Goal: Task Accomplishment & Management: Use online tool/utility

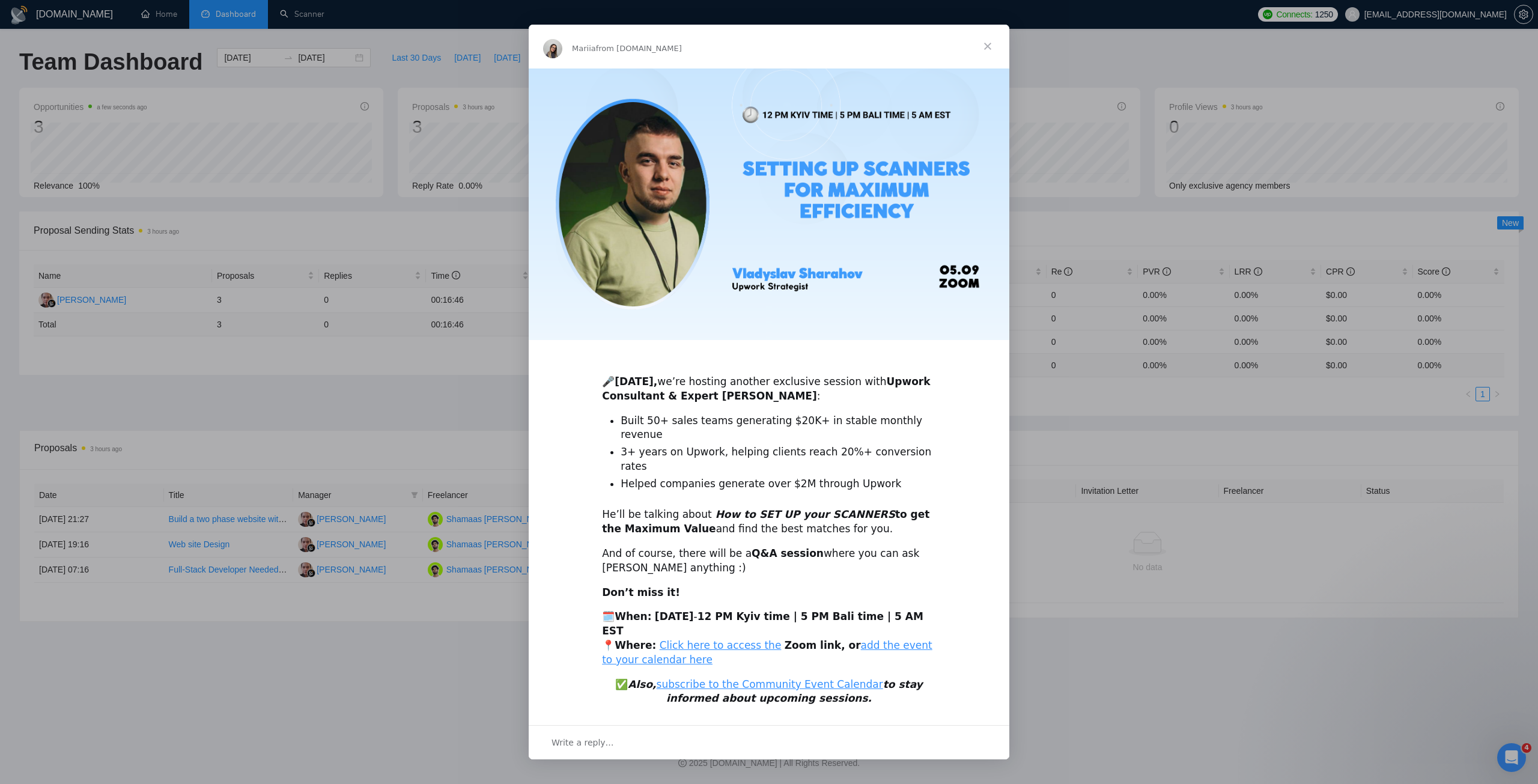
click at [986, 66] on span "Close" at bounding box center [987, 46] width 44 height 44
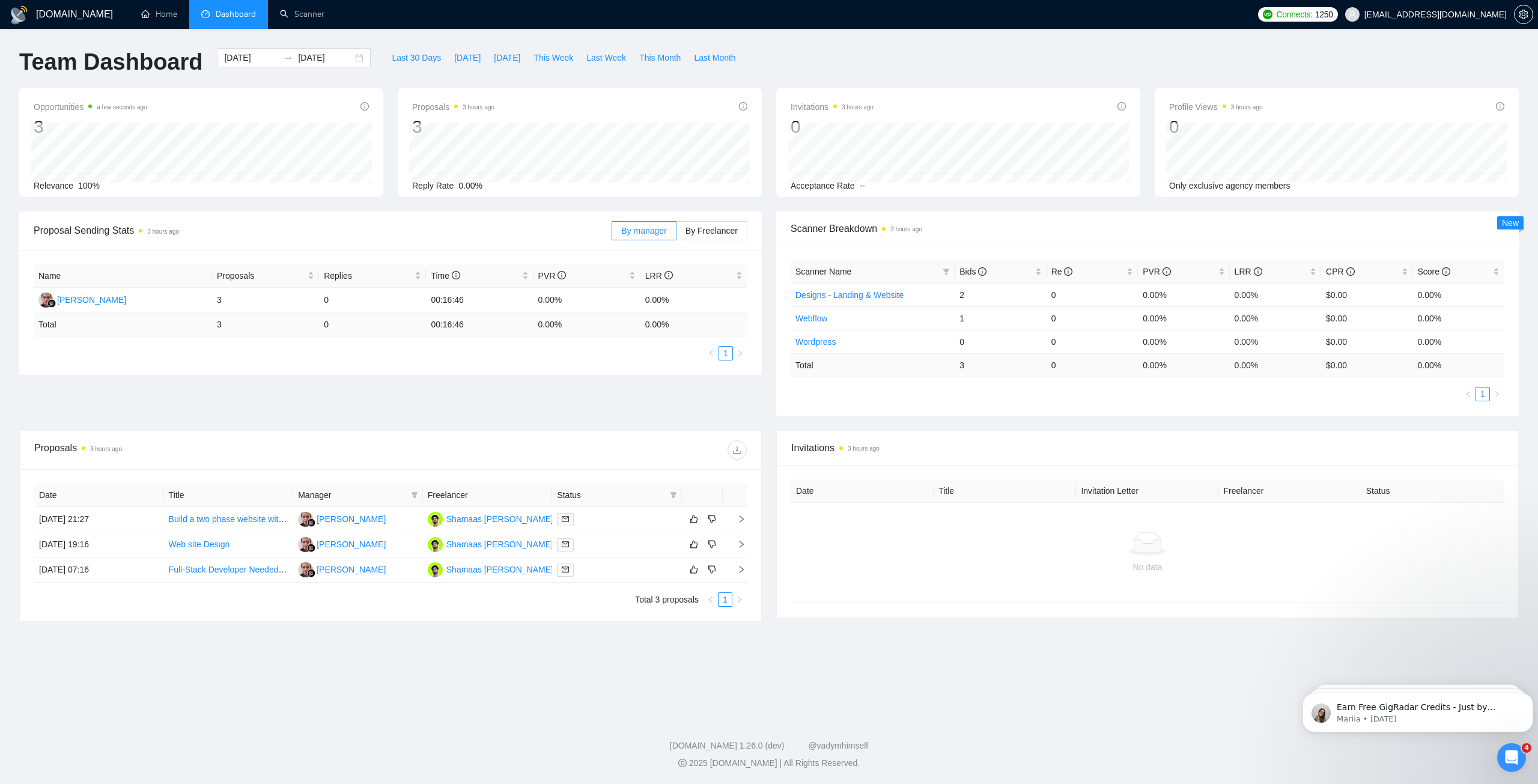
click at [651, 386] on div "Proposal Sending Stats 3 hours ago By manager By Freelancer Name Proposals Repl…" at bounding box center [769, 321] width 1514 height 219
click at [644, 385] on div "Proposal Sending Stats 3 hours ago By manager By Freelancer Name Proposals Repl…" at bounding box center [769, 321] width 1514 height 219
click at [307, 15] on link "Scanner" at bounding box center [303, 14] width 44 height 10
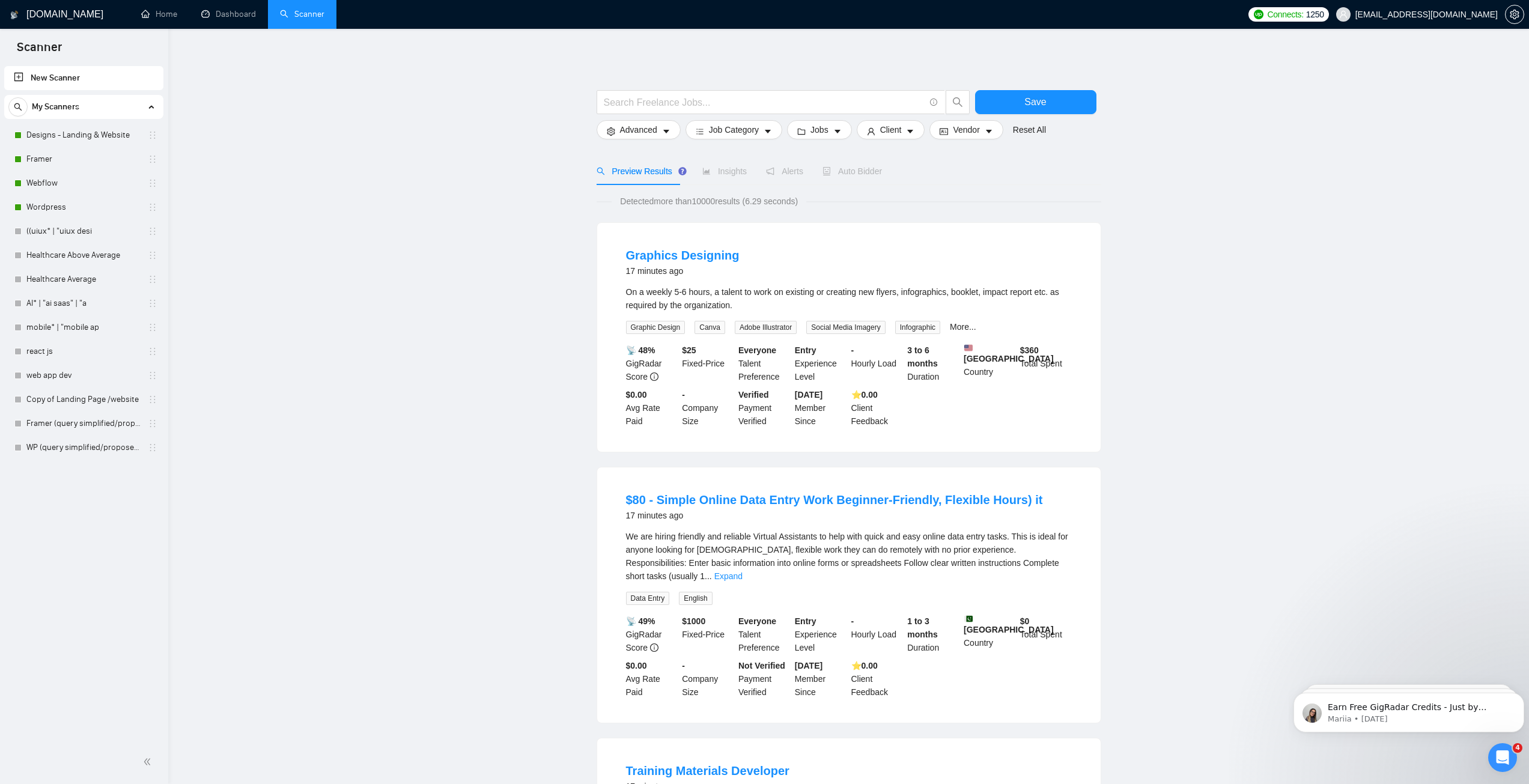
click at [832, 179] on div "Auto Bidder" at bounding box center [852, 171] width 59 height 28
click at [836, 173] on span "Auto Bidder" at bounding box center [852, 171] width 59 height 10
click at [75, 136] on link "Designs - Landing & Website" at bounding box center [83, 135] width 114 height 24
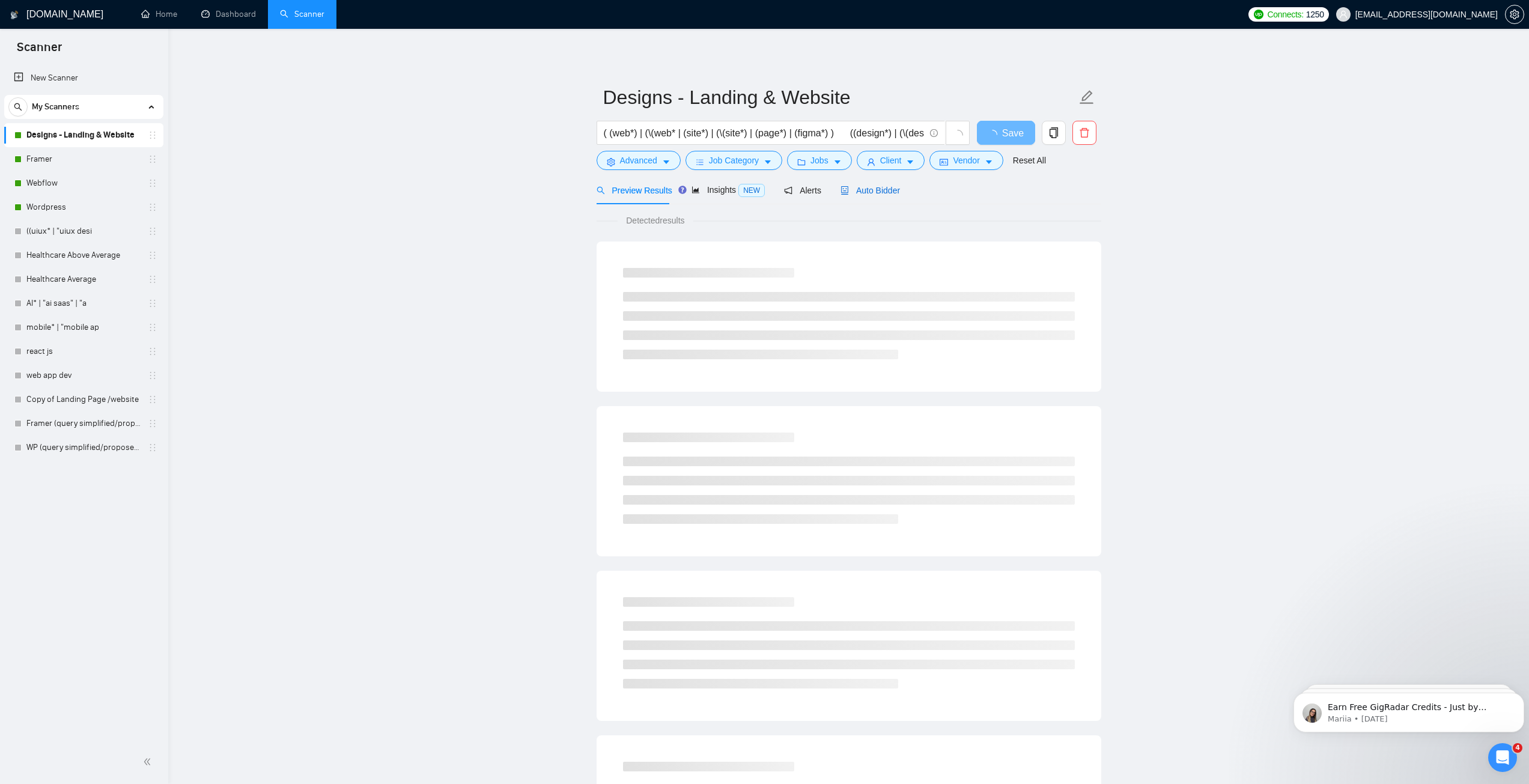
click at [880, 191] on span "Auto Bidder" at bounding box center [871, 191] width 59 height 10
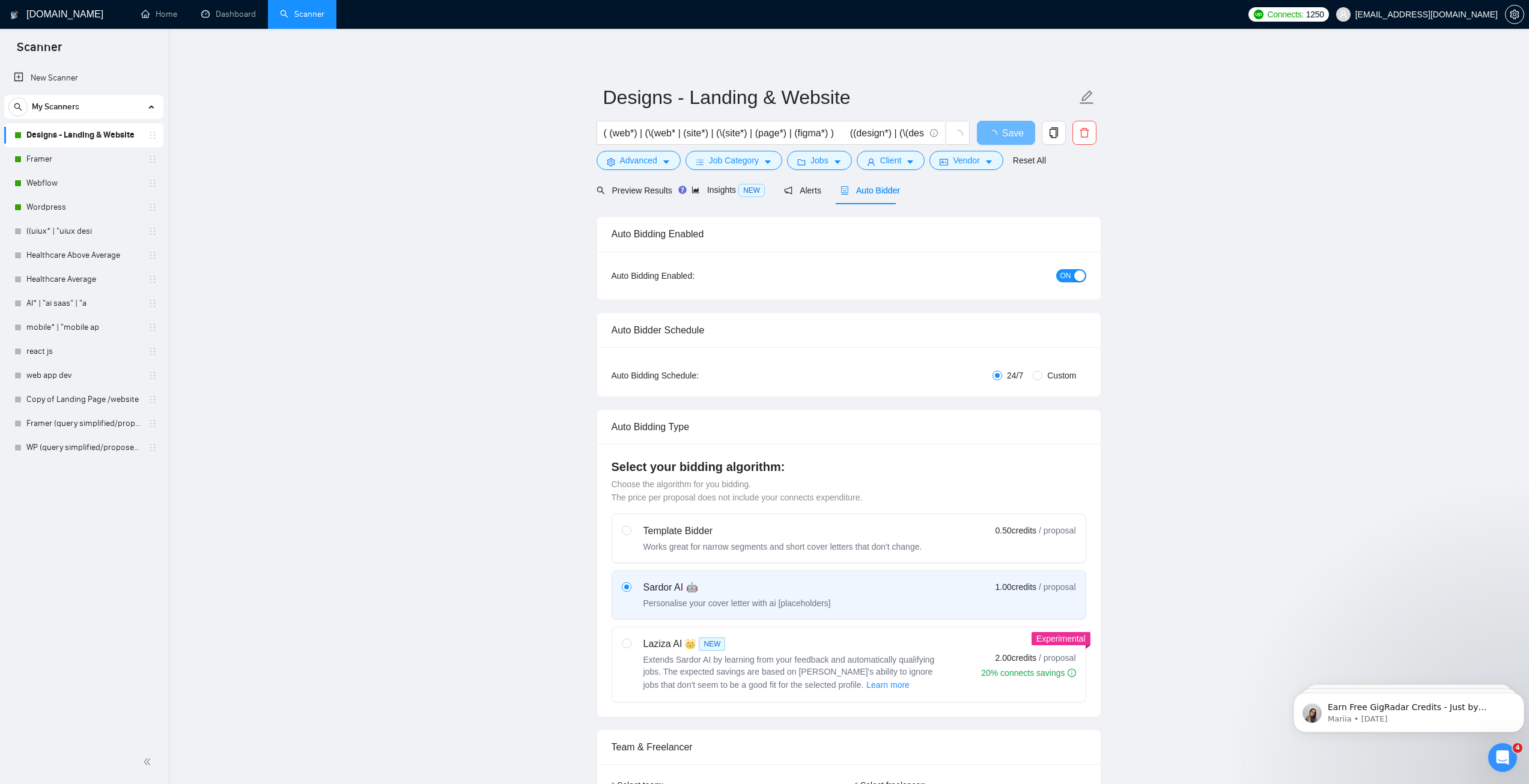
checkbox input "true"
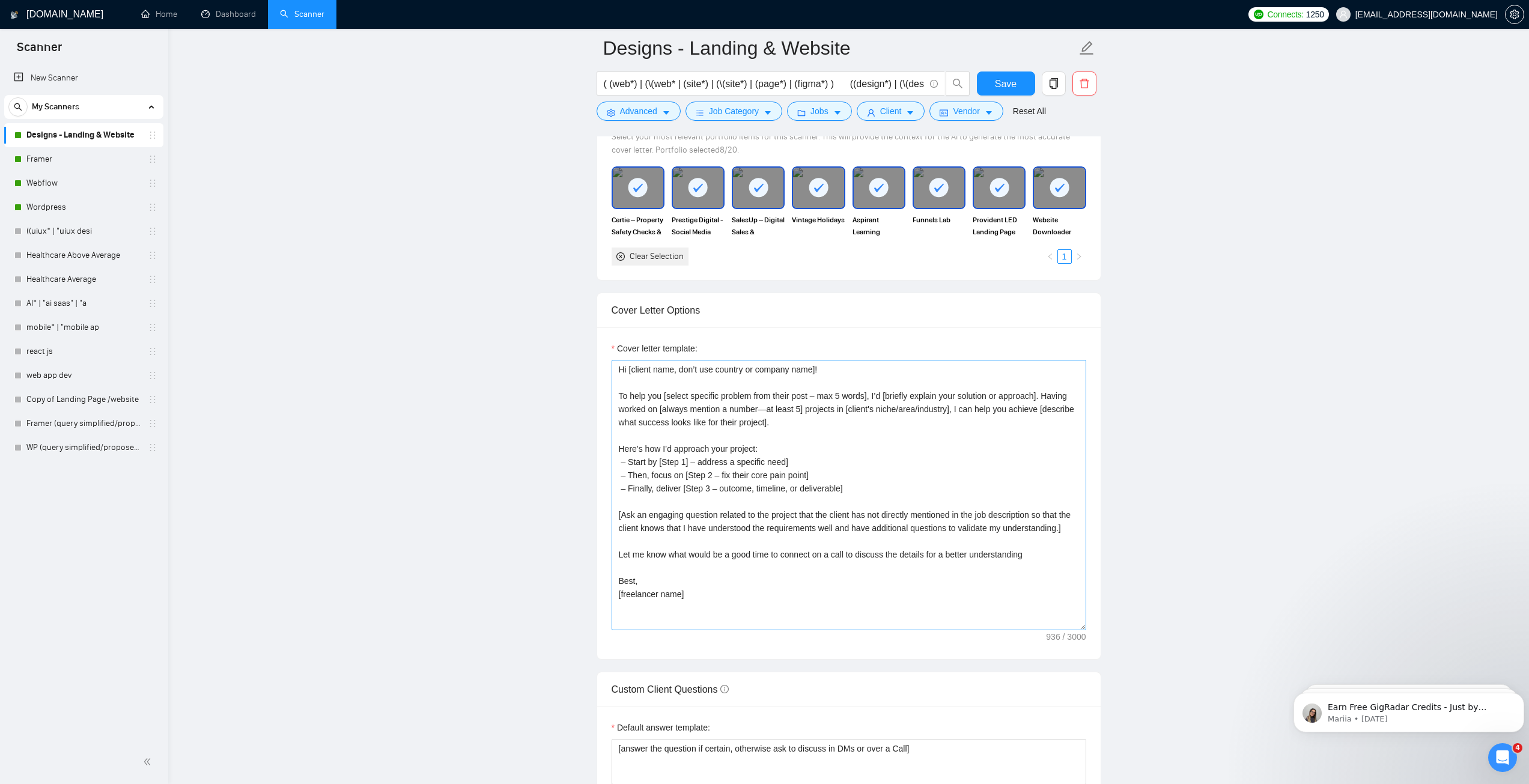
scroll to position [1261, 0]
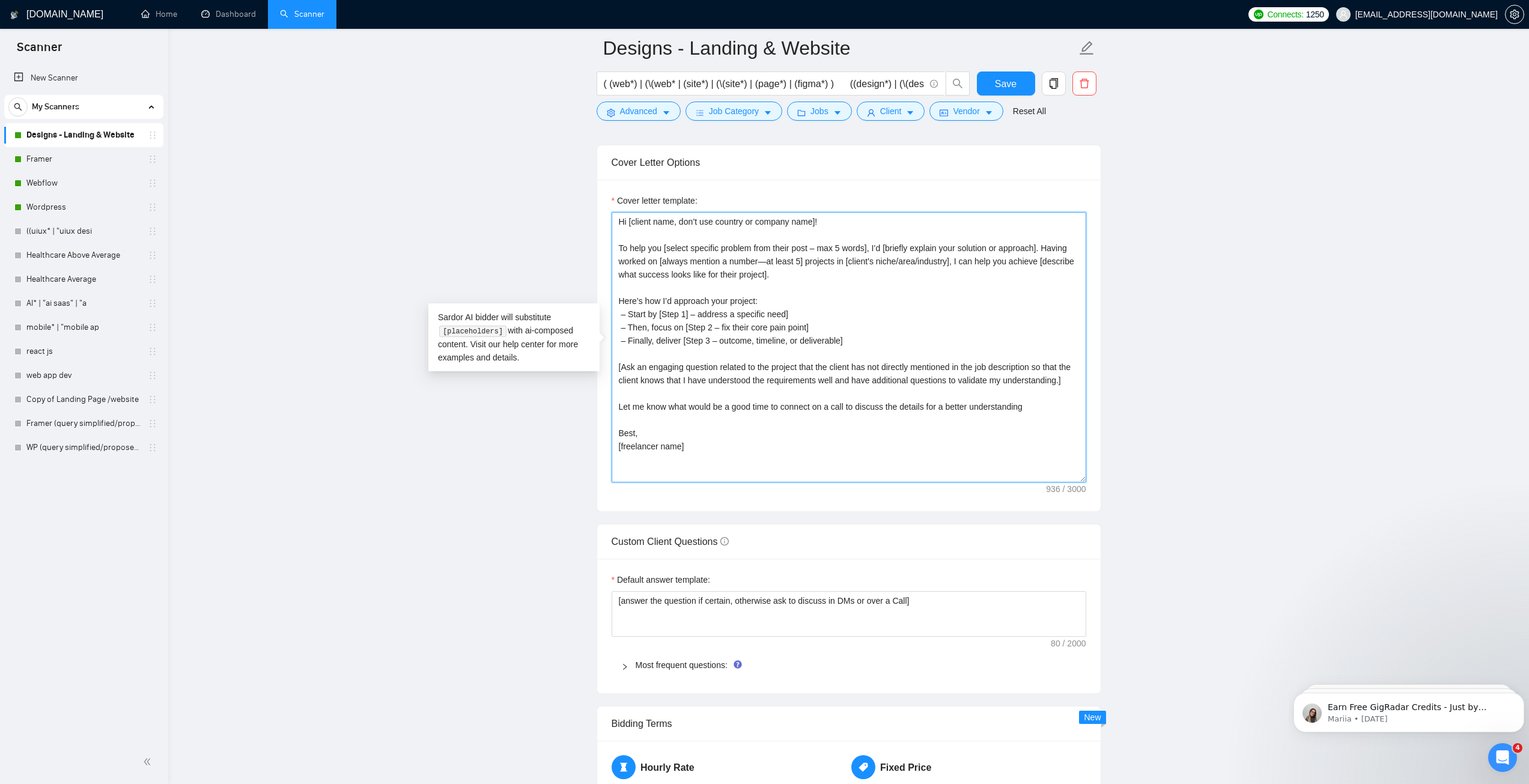
click at [748, 357] on textarea "Hi [client name, don’t use country or company name]! To help you [select specif…" at bounding box center [848, 347] width 474 height 270
click at [740, 343] on textarea "Hi [client name, don’t use country or company name]! To help you [select specif…" at bounding box center [848, 347] width 474 height 270
drag, startPoint x: 1068, startPoint y: 385, endPoint x: 613, endPoint y: 212, distance: 486.8
click at [613, 212] on textarea "Hi [client name, don’t use country or company name]! To help you [select specif…" at bounding box center [848, 347] width 474 height 270
paste textarea "After a quick brainstorm, I have 2 ideas for your project. Hi [use client’s nam…"
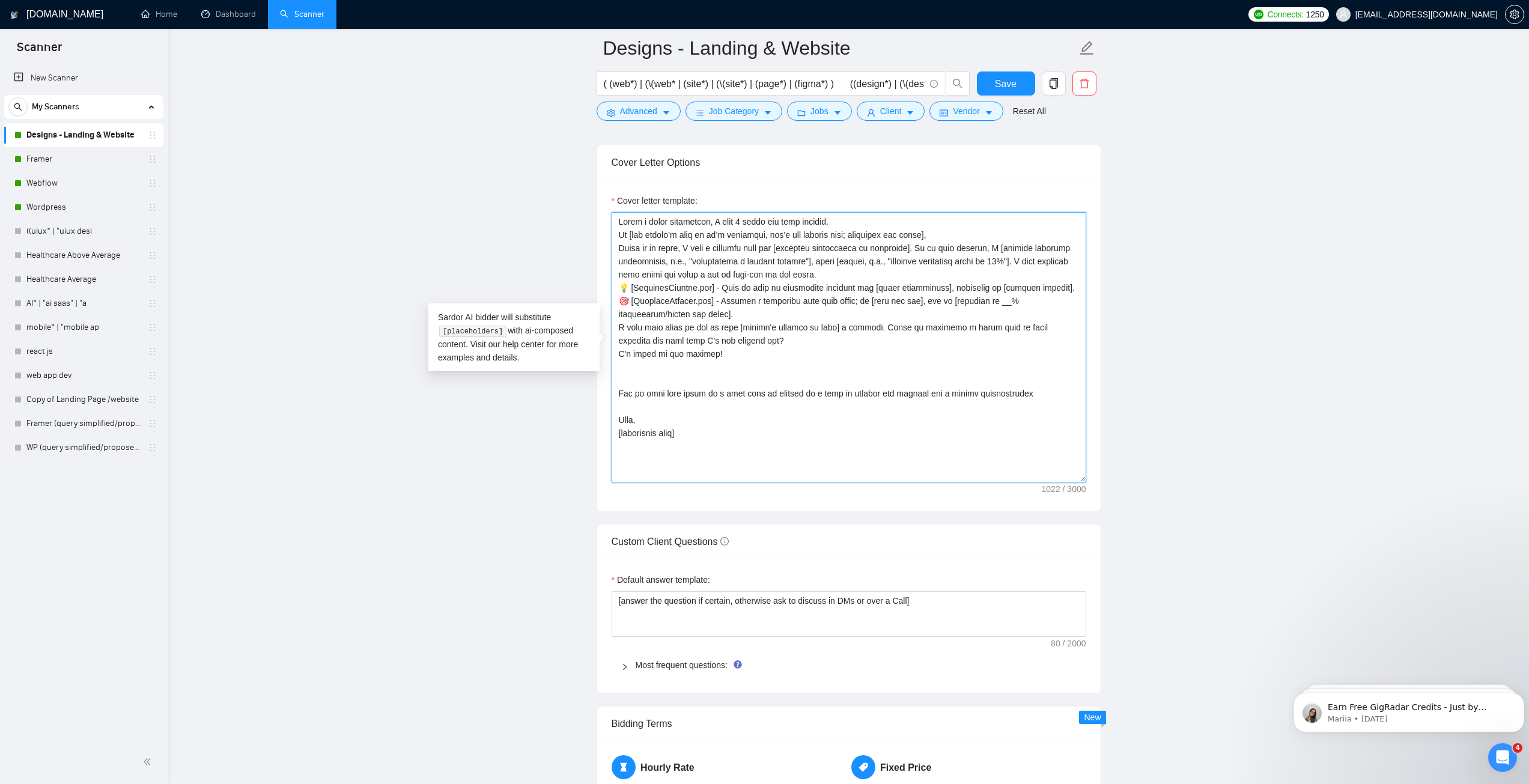
click at [671, 392] on textarea "Cover letter template:" at bounding box center [848, 347] width 474 height 270
click at [830, 222] on textarea "After a quick brainstorm, I have 2 ideas for your project. Hi [use client’s nam…" at bounding box center [848, 347] width 474 height 270
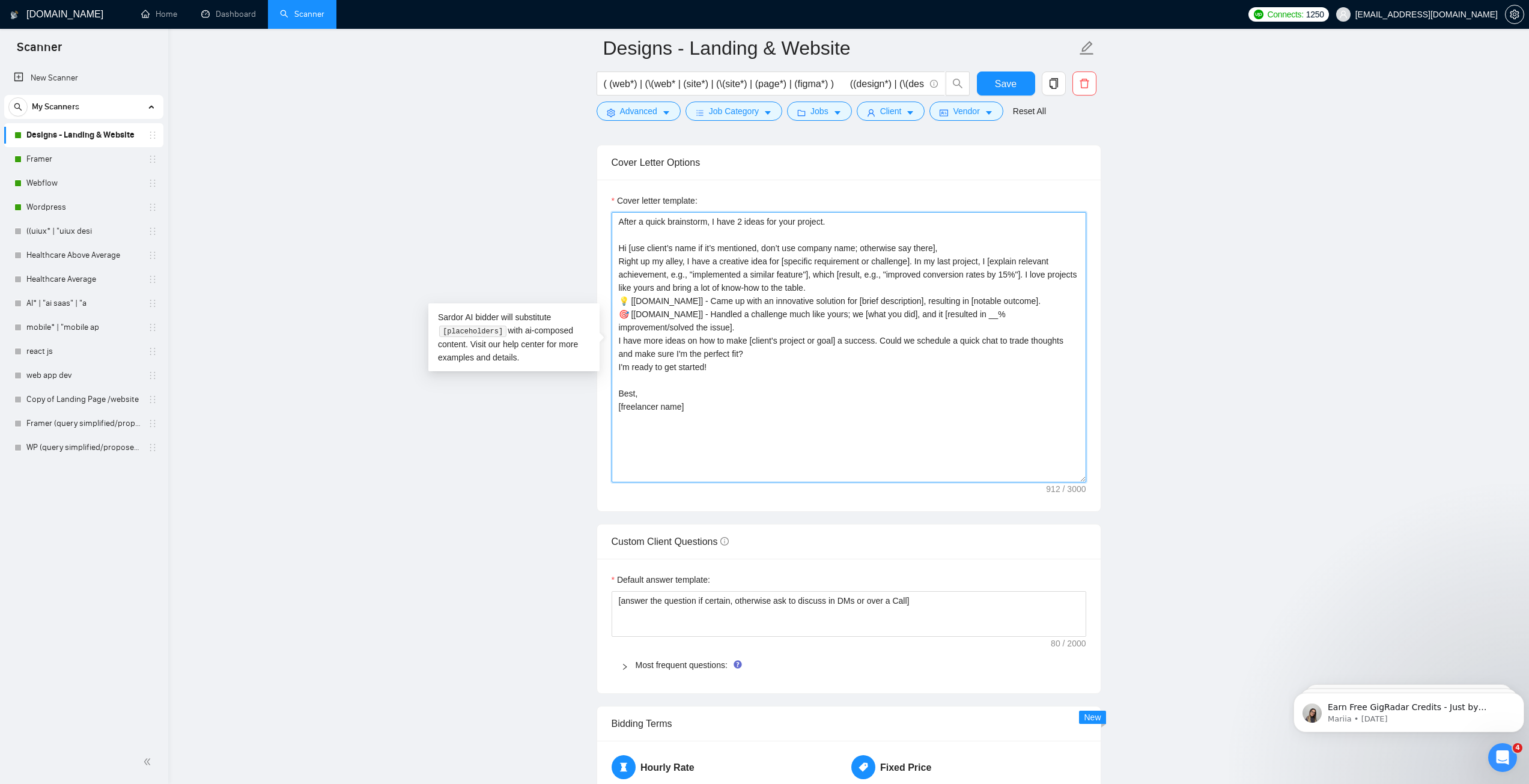
click at [949, 249] on textarea "After a quick brainstorm, I have 2 ideas for your project. Hi [use client’s nam…" at bounding box center [848, 347] width 474 height 270
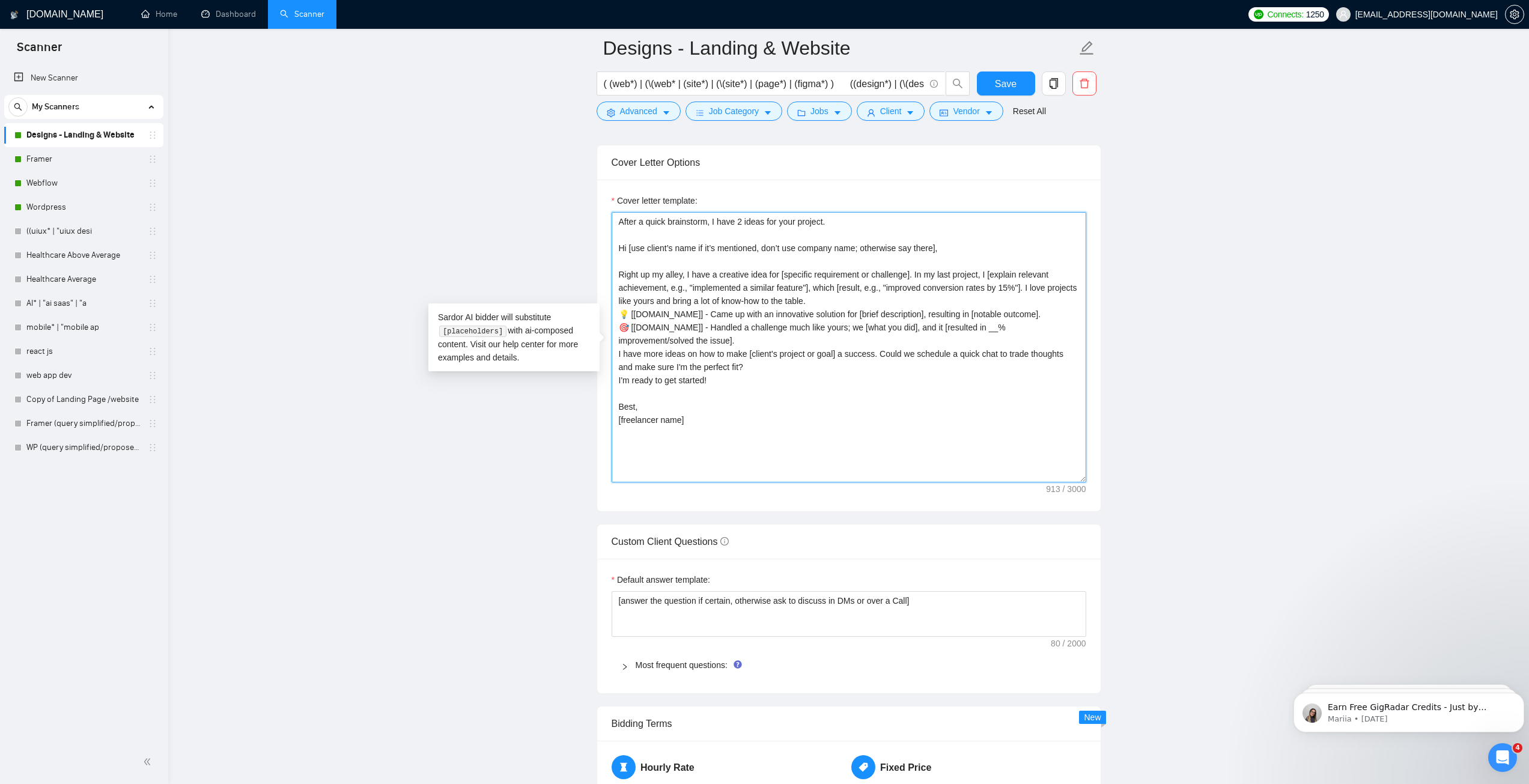
click at [857, 302] on textarea "After a quick brainstorm, I have 2 ideas for your project. Hi [use client’s nam…" at bounding box center [848, 347] width 474 height 270
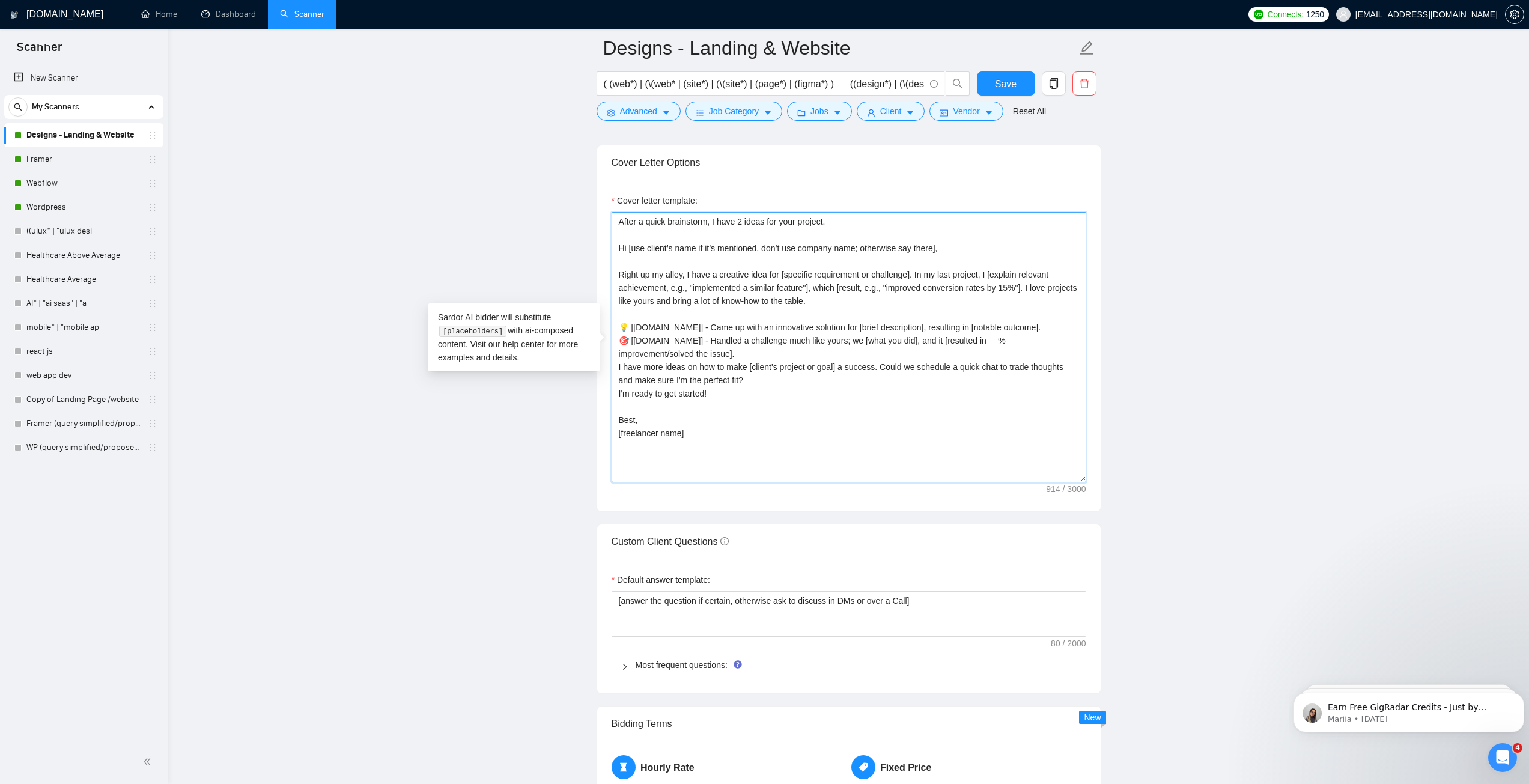
click at [788, 356] on textarea "After a quick brainstorm, I have 2 ideas for your project. Hi [use client’s nam…" at bounding box center [848, 347] width 474 height 270
click at [753, 391] on textarea "After a quick brainstorm, I have 2 ideas for your project. Hi [use client’s nam…" at bounding box center [848, 347] width 474 height 270
drag, startPoint x: 879, startPoint y: 380, endPoint x: 889, endPoint y: 390, distance: 14.1
click at [889, 390] on textarea "After a quick brainstorm, I have 2 ideas for your project. Hi [use client’s nam…" at bounding box center [848, 347] width 474 height 270
paste textarea "Let me know what would be a good time to connect on a call to discuss the detai…"
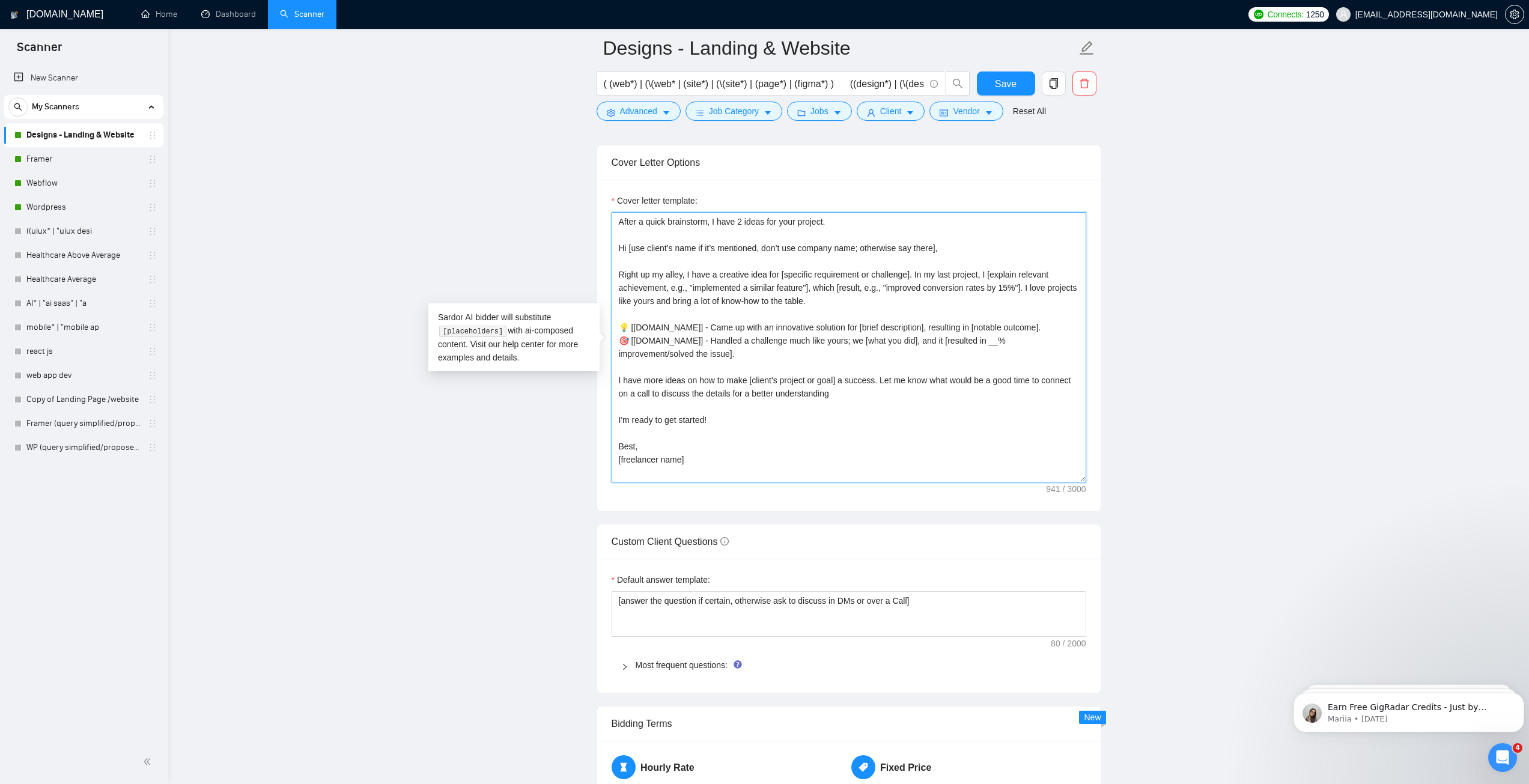
click at [658, 419] on textarea "After a quick brainstorm, I have 2 ideas for your project. Hi [use client’s nam…" at bounding box center [848, 347] width 474 height 270
type textarea "After a quick brainstorm, I have 2 ideas for your project. Hi [use client’s nam…"
click at [1177, 454] on main "Designs - Landing & Website ( (web*) | (\(web* | (site*) | (\(site*) | (page*) …" at bounding box center [848, 454] width 1323 height 3335
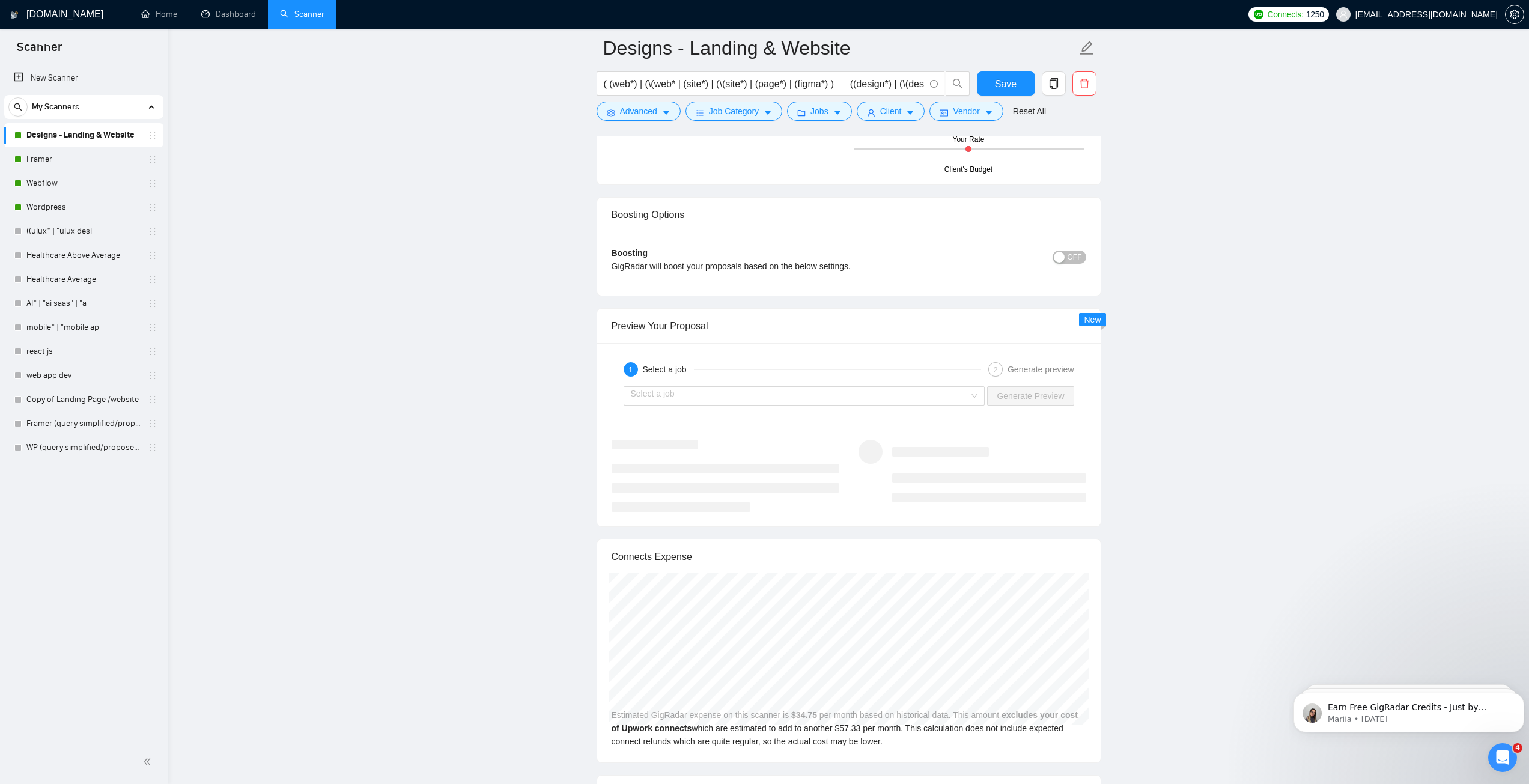
scroll to position [2055, 0]
click at [712, 397] on input "search" at bounding box center [800, 392] width 339 height 18
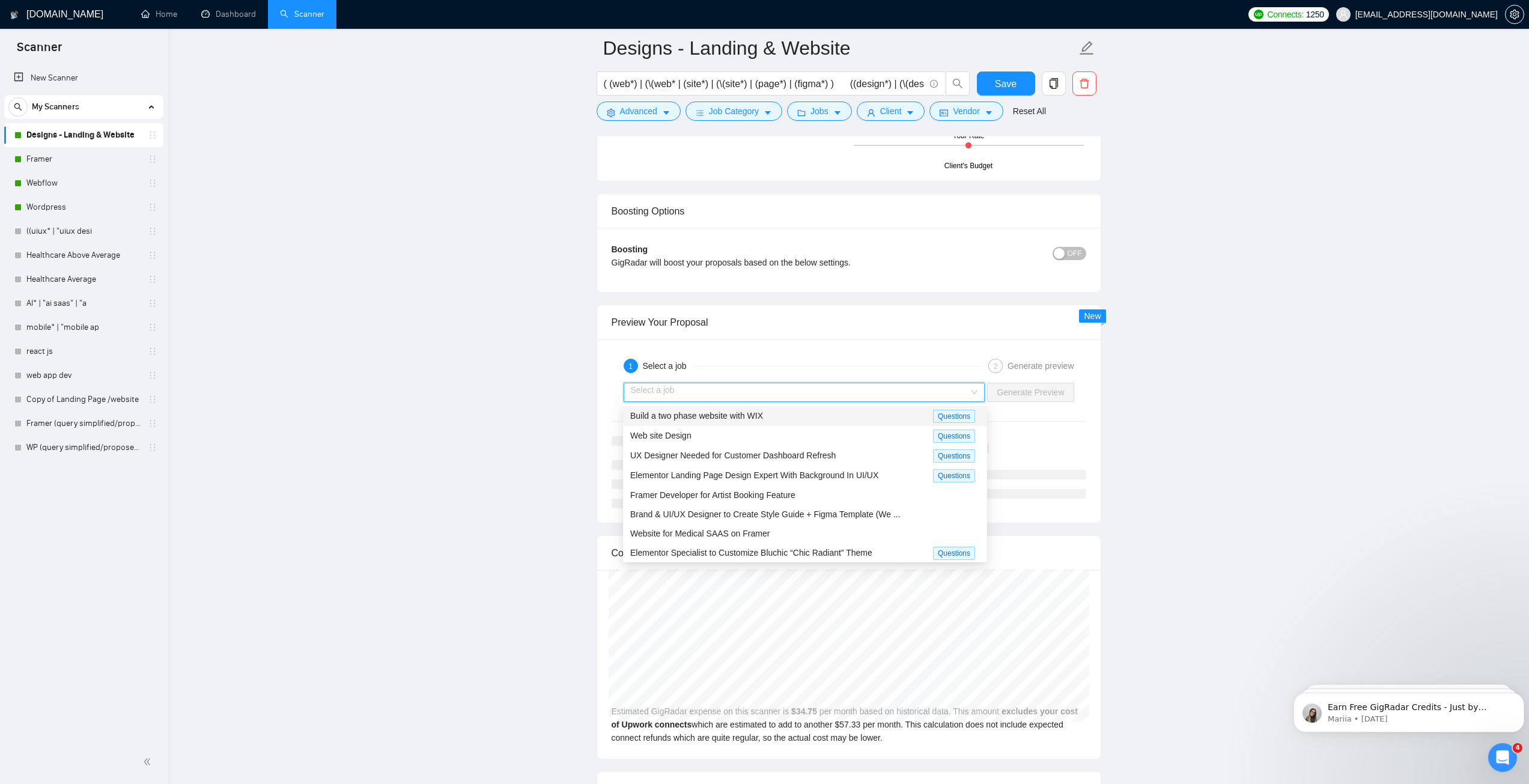
click at [750, 417] on span "Build a two phase website with WIX" at bounding box center [697, 416] width 133 height 10
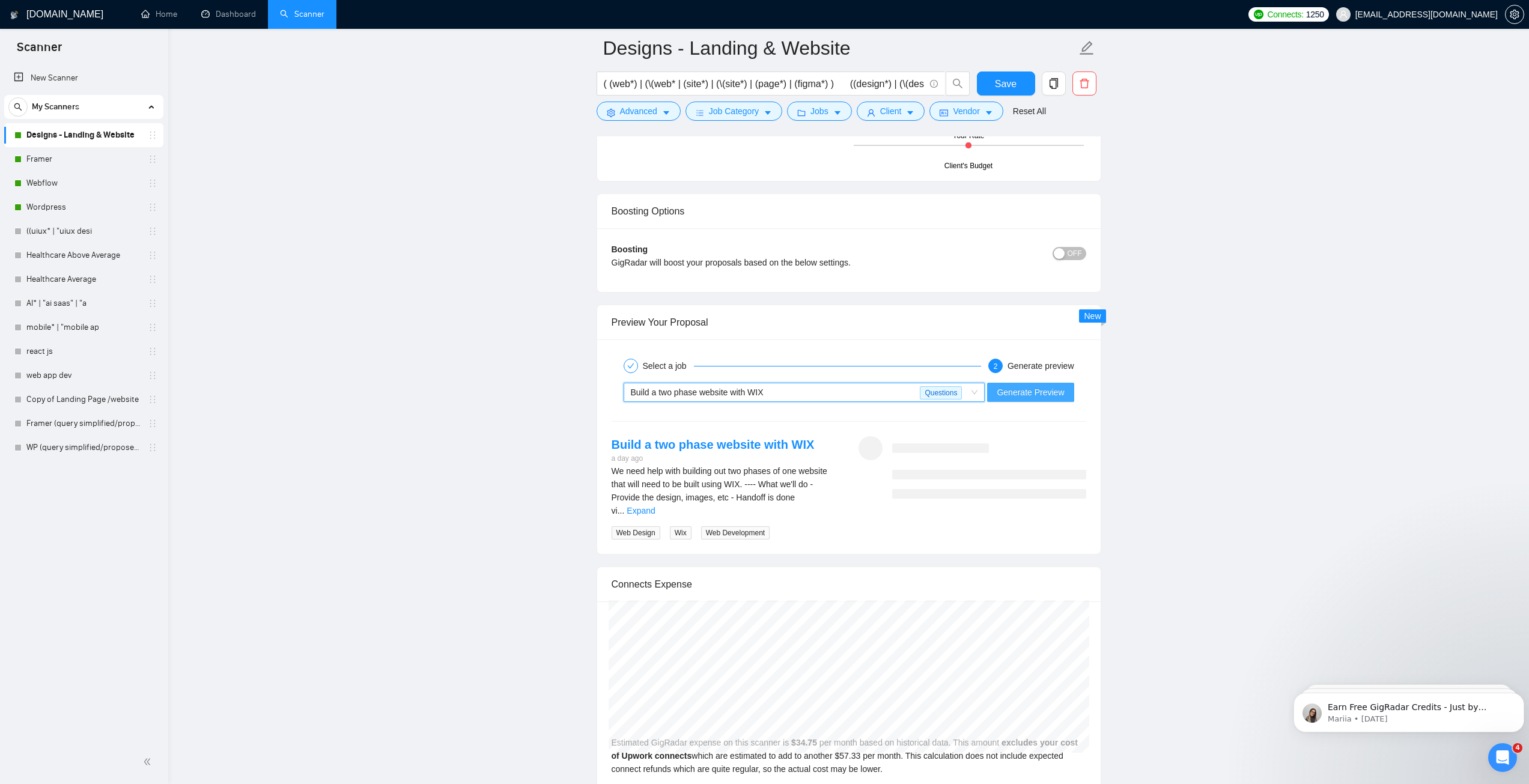
click at [1023, 392] on span "Generate Preview" at bounding box center [1031, 392] width 67 height 13
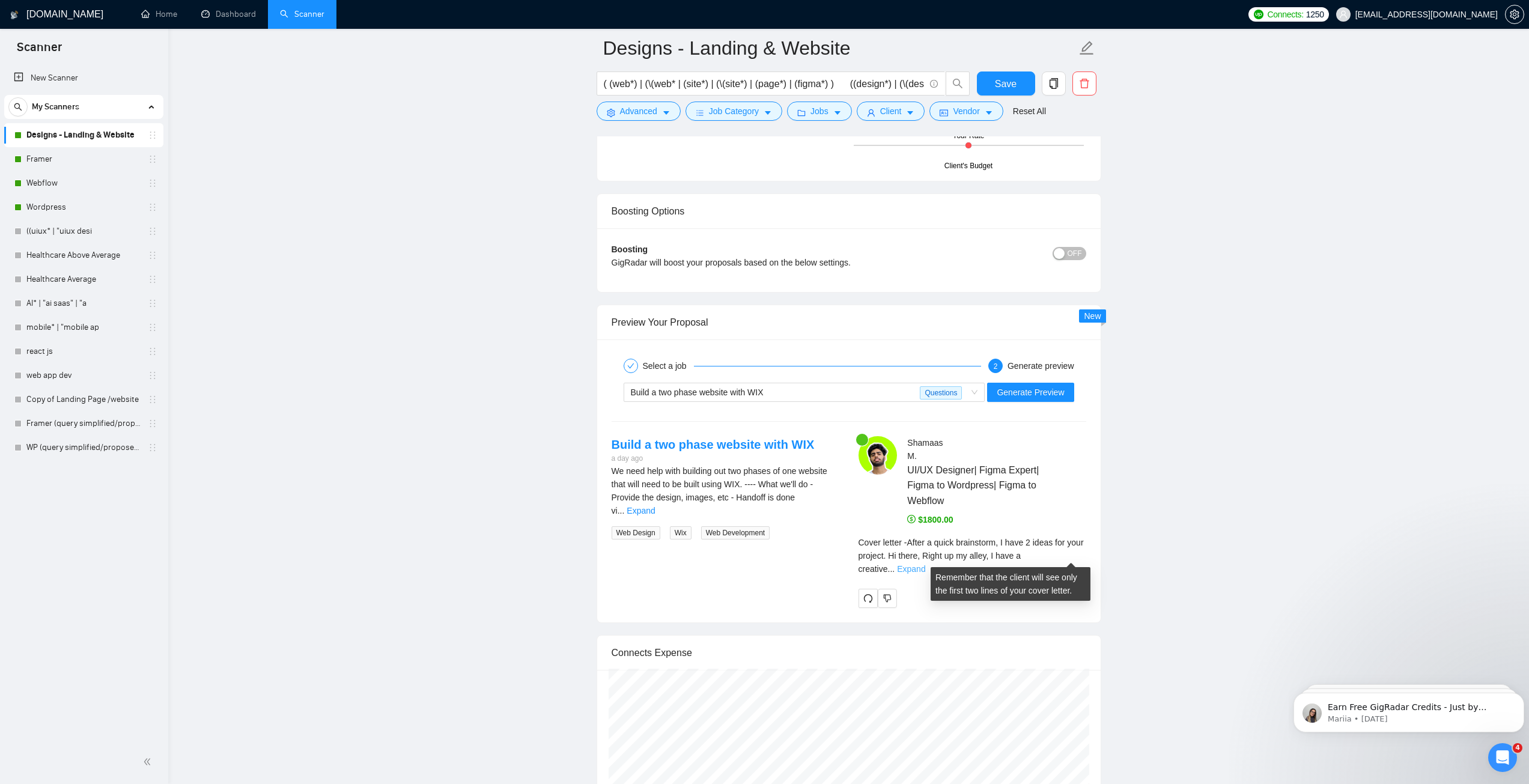
click at [926, 564] on link "Expand" at bounding box center [911, 569] width 28 height 10
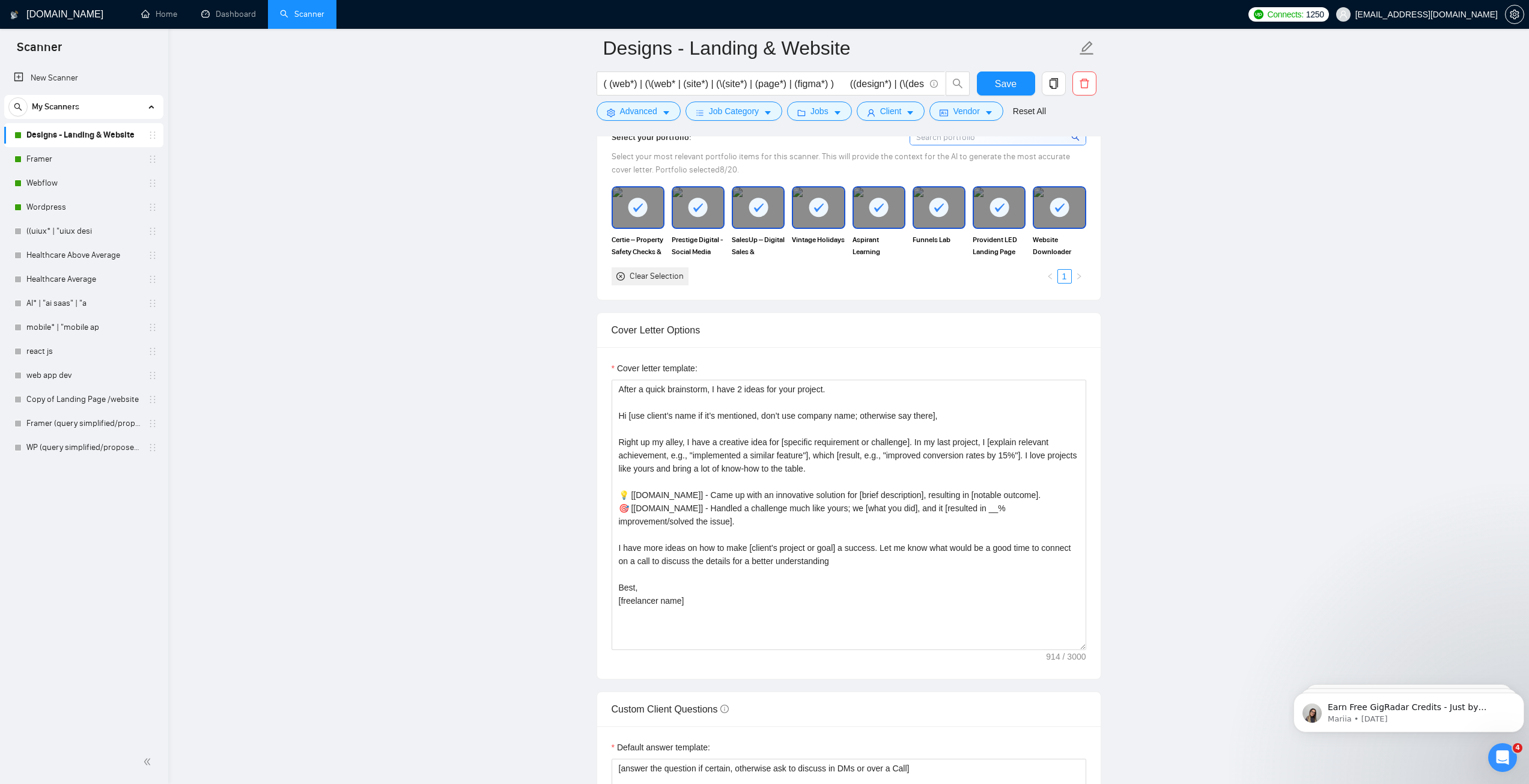
scroll to position [1033, 0]
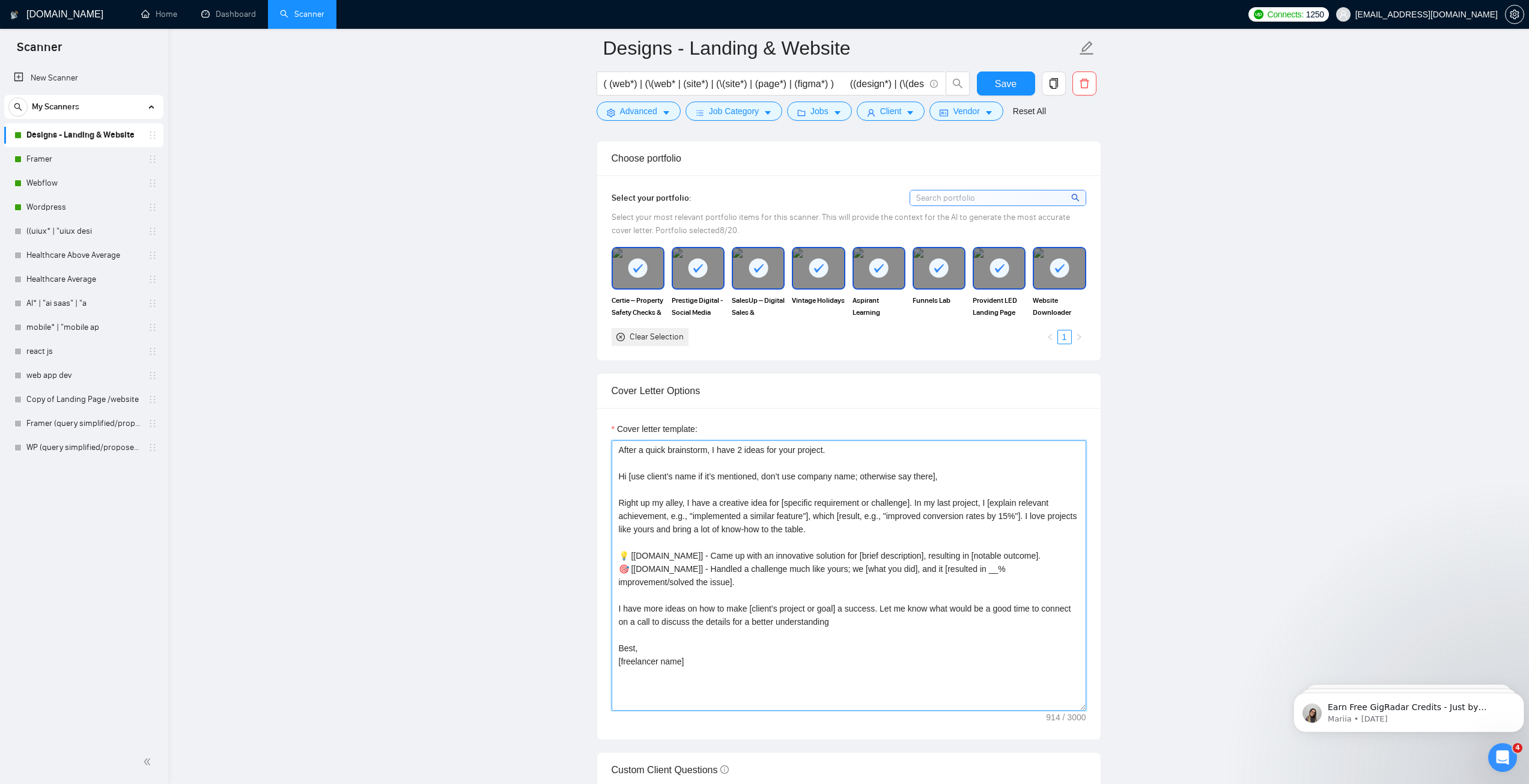
click at [811, 546] on textarea "After a quick brainstorm, I have 2 ideas for your project. Hi [use client’s nam…" at bounding box center [848, 575] width 474 height 270
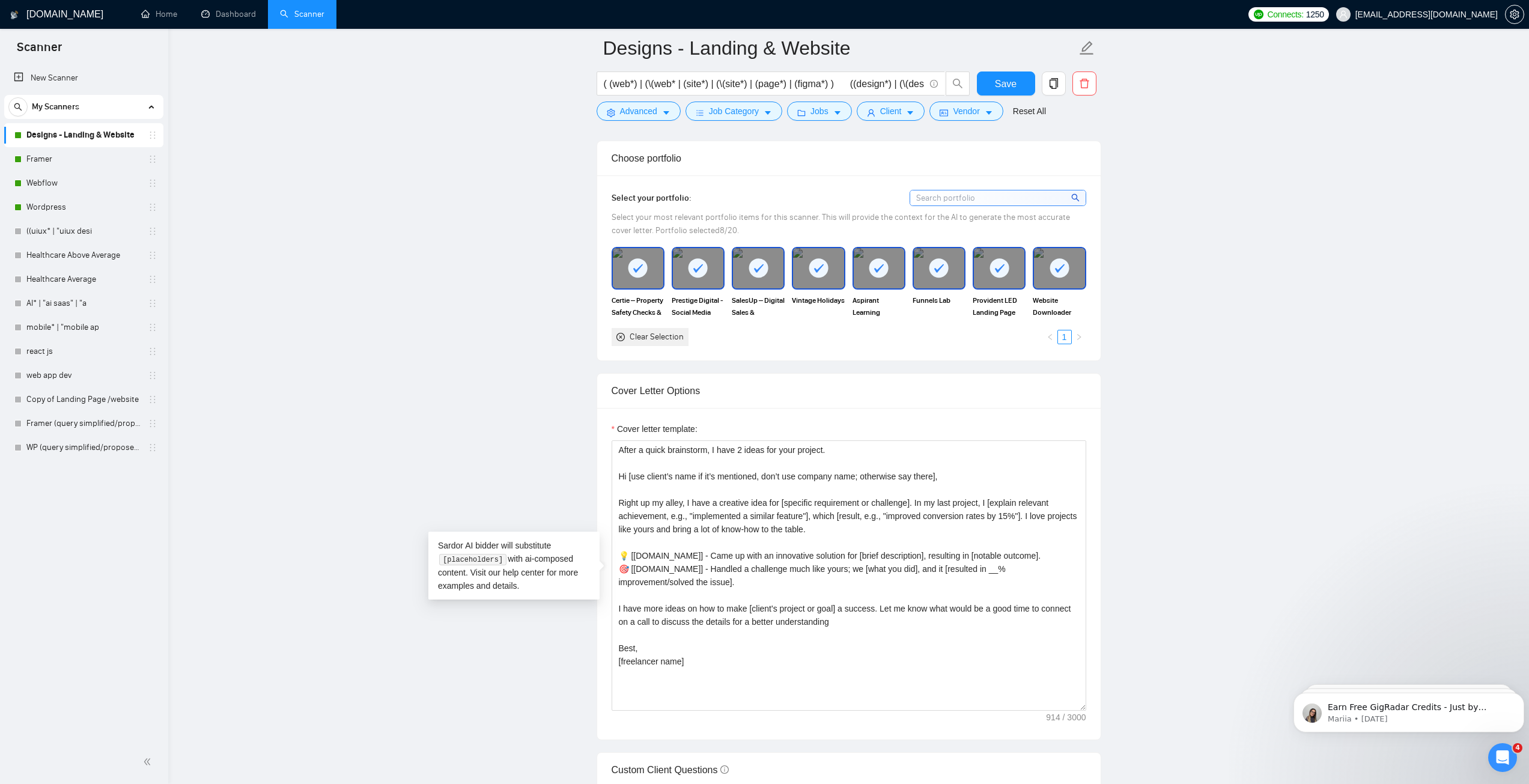
click at [1014, 78] on span "Save" at bounding box center [1005, 84] width 21 height 15
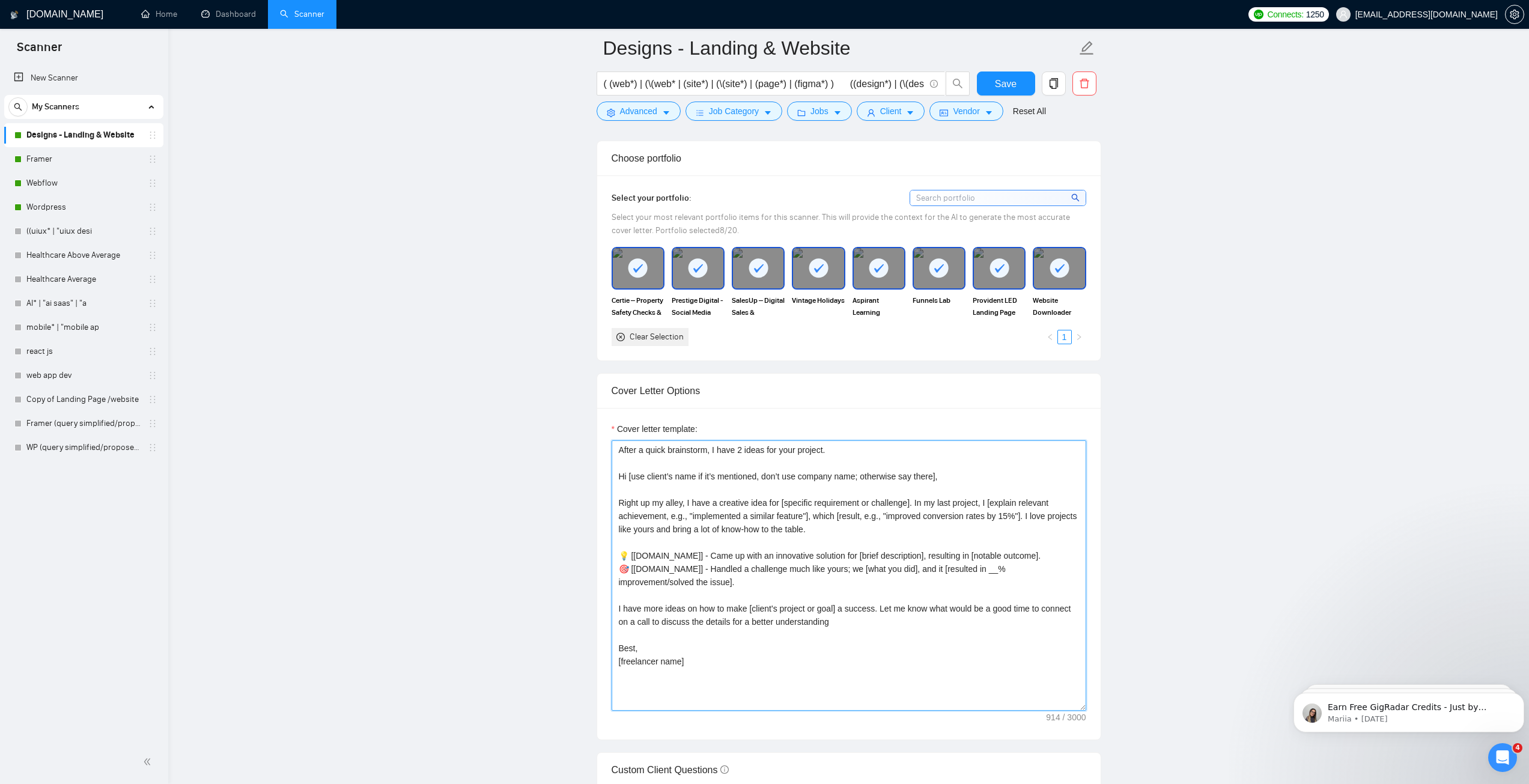
click at [799, 543] on textarea "After a quick brainstorm, I have 2 ideas for your project. Hi [use client’s nam…" at bounding box center [848, 575] width 474 height 270
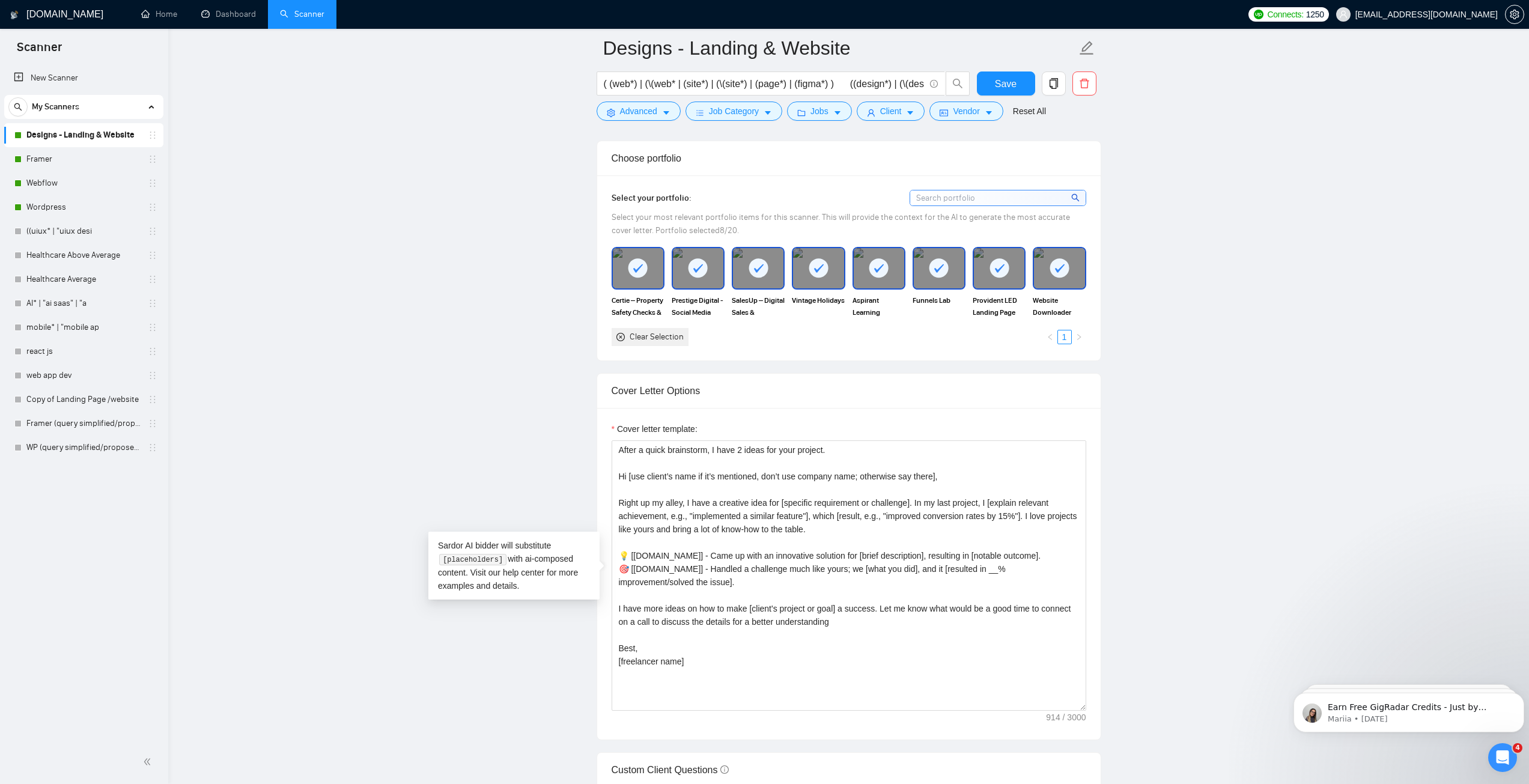
click at [44, 157] on link "Framer" at bounding box center [83, 159] width 114 height 24
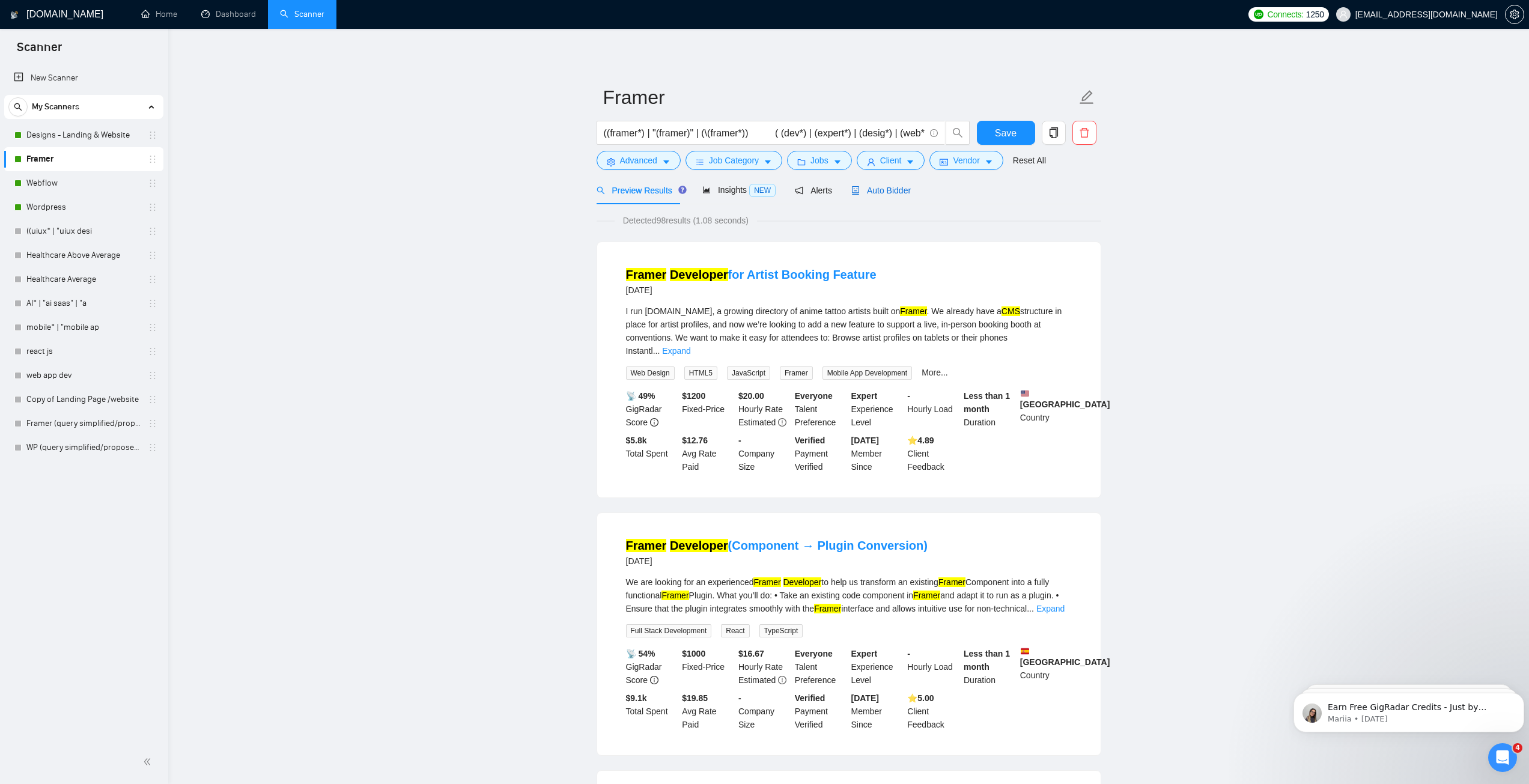
click at [880, 187] on span "Auto Bidder" at bounding box center [881, 191] width 59 height 10
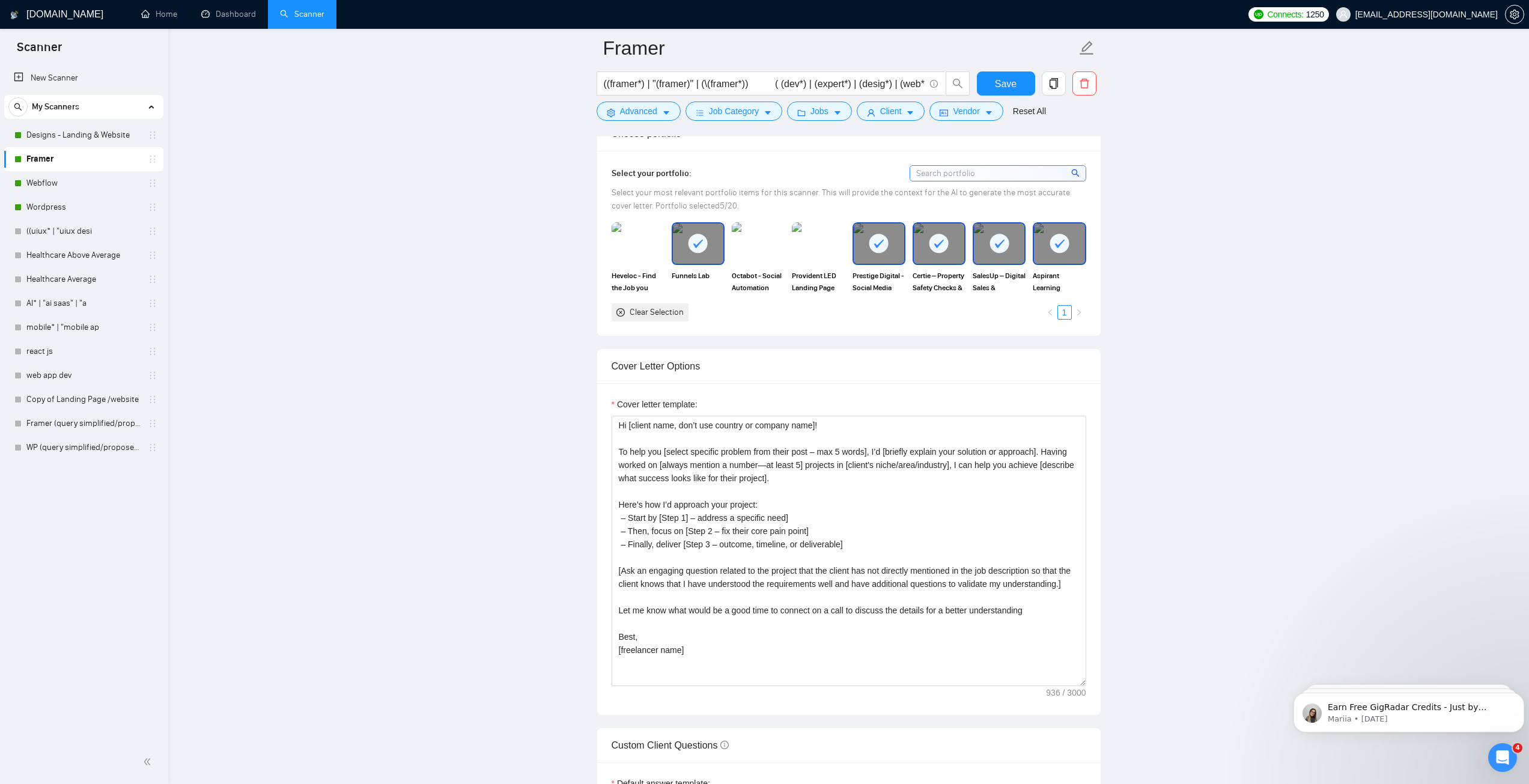
scroll to position [1141, 0]
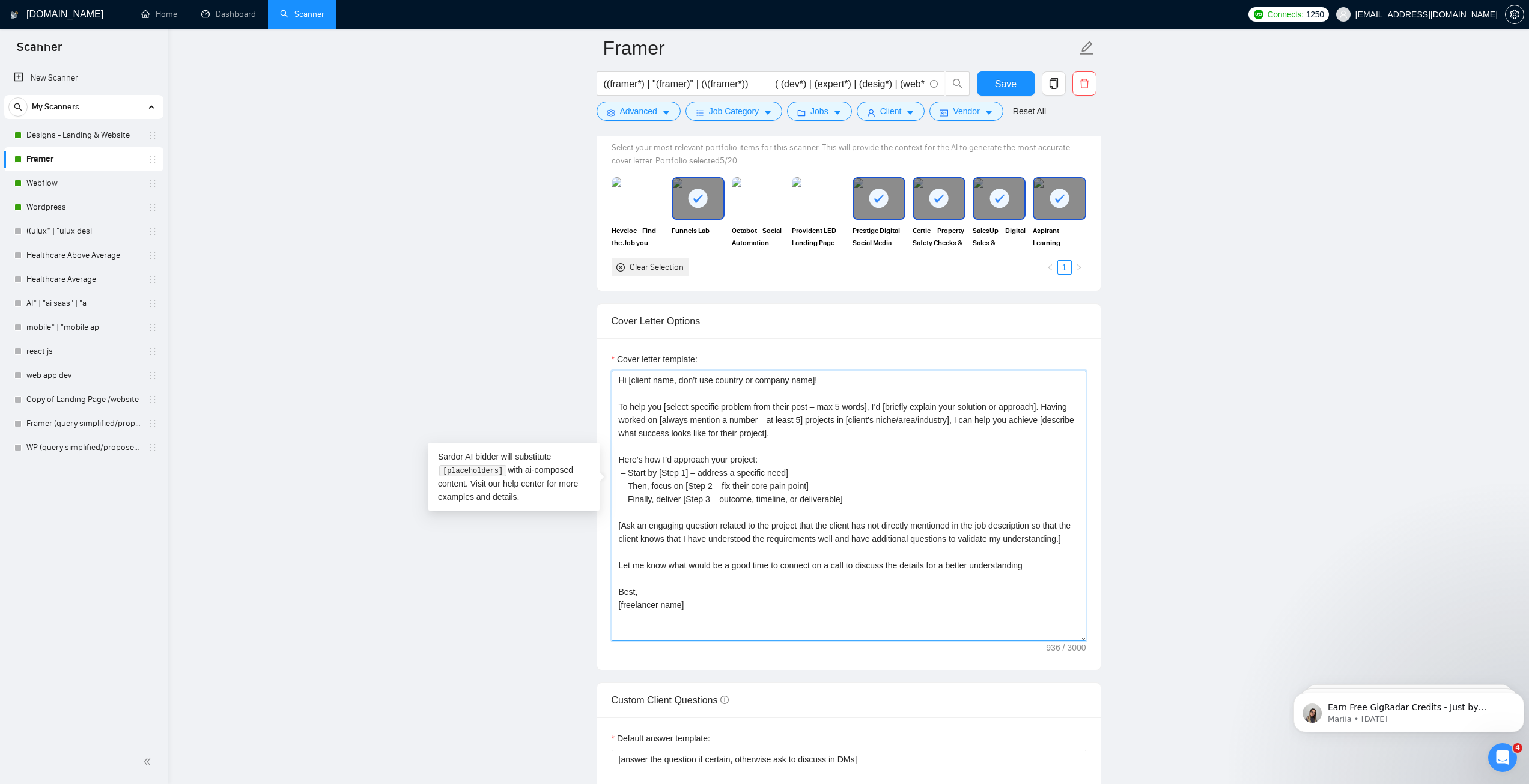
click at [821, 455] on textarea "Hi [client name, don’t use country or company name]! To help you [select specif…" at bounding box center [848, 505] width 474 height 270
paste textarea "After a quick brainstorm, I have 2 ideas for your project. Hi [use client’s nam…"
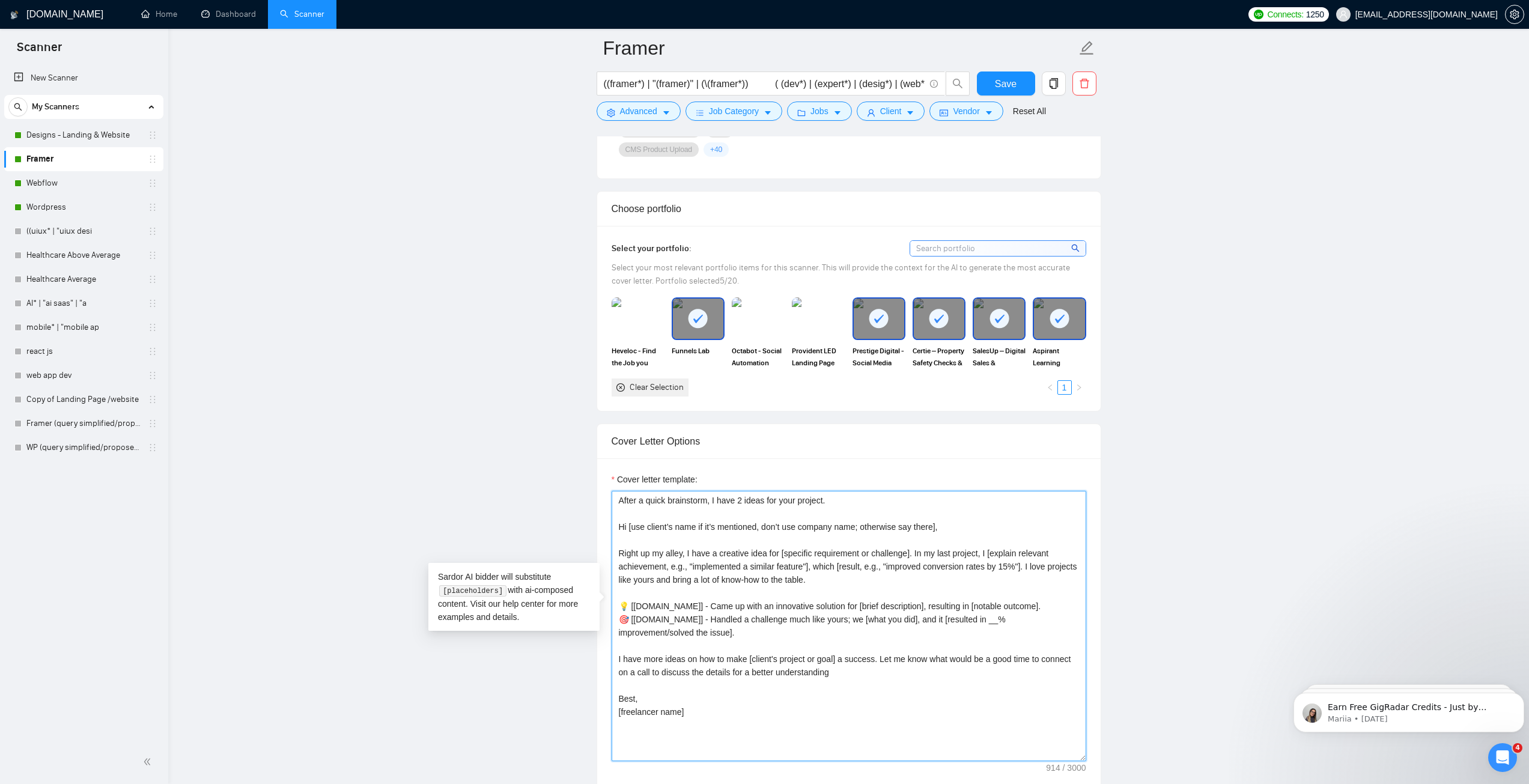
type textarea "After a quick brainstorm, I have 2 ideas for your project. Hi [use client’s nam…"
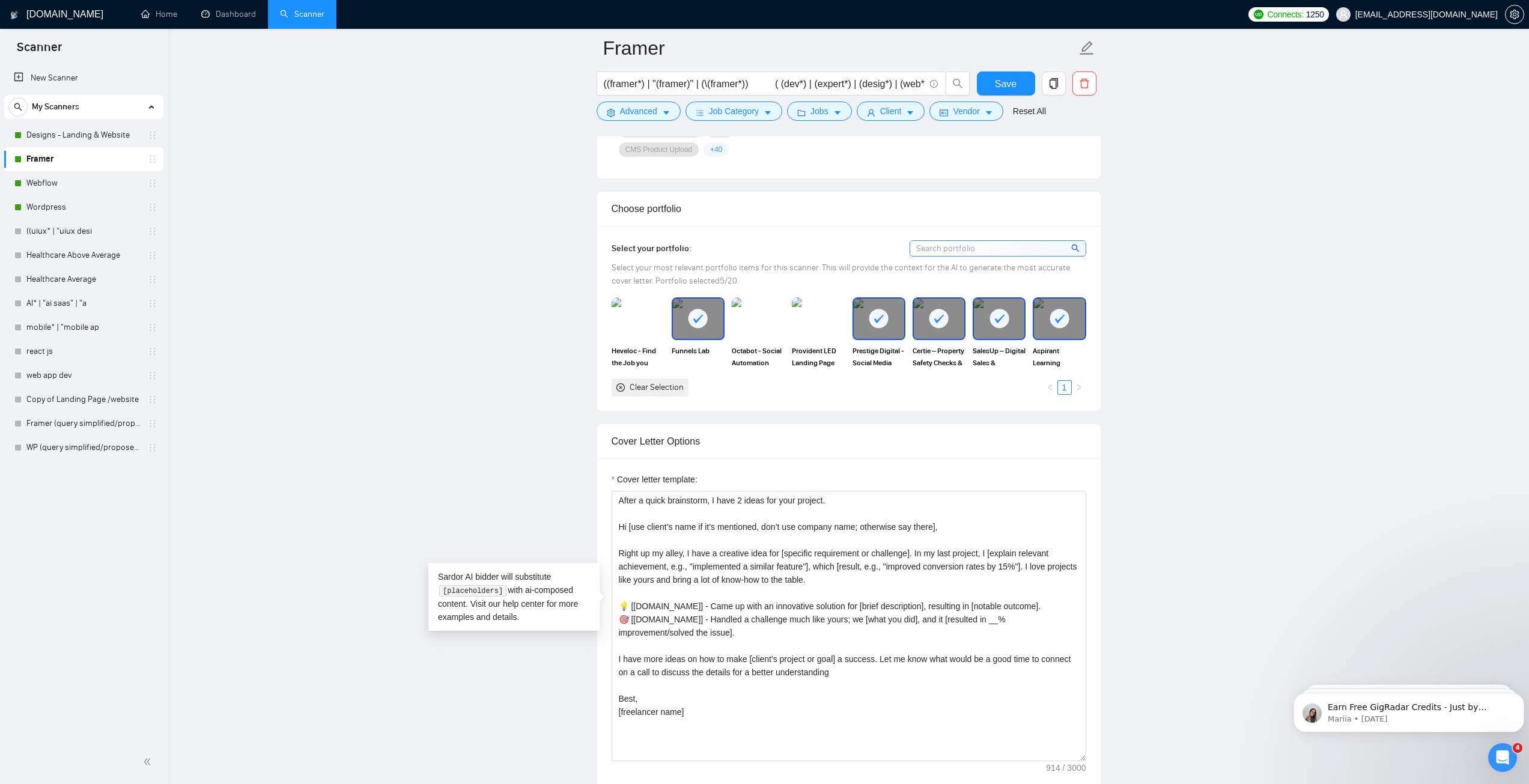
click at [1159, 433] on main "Framer ((framer*) | "(framer)" | (\(framer*)) ( (dev*) | (expert*) | (desig*) |…" at bounding box center [848, 727] width 1323 height 3401
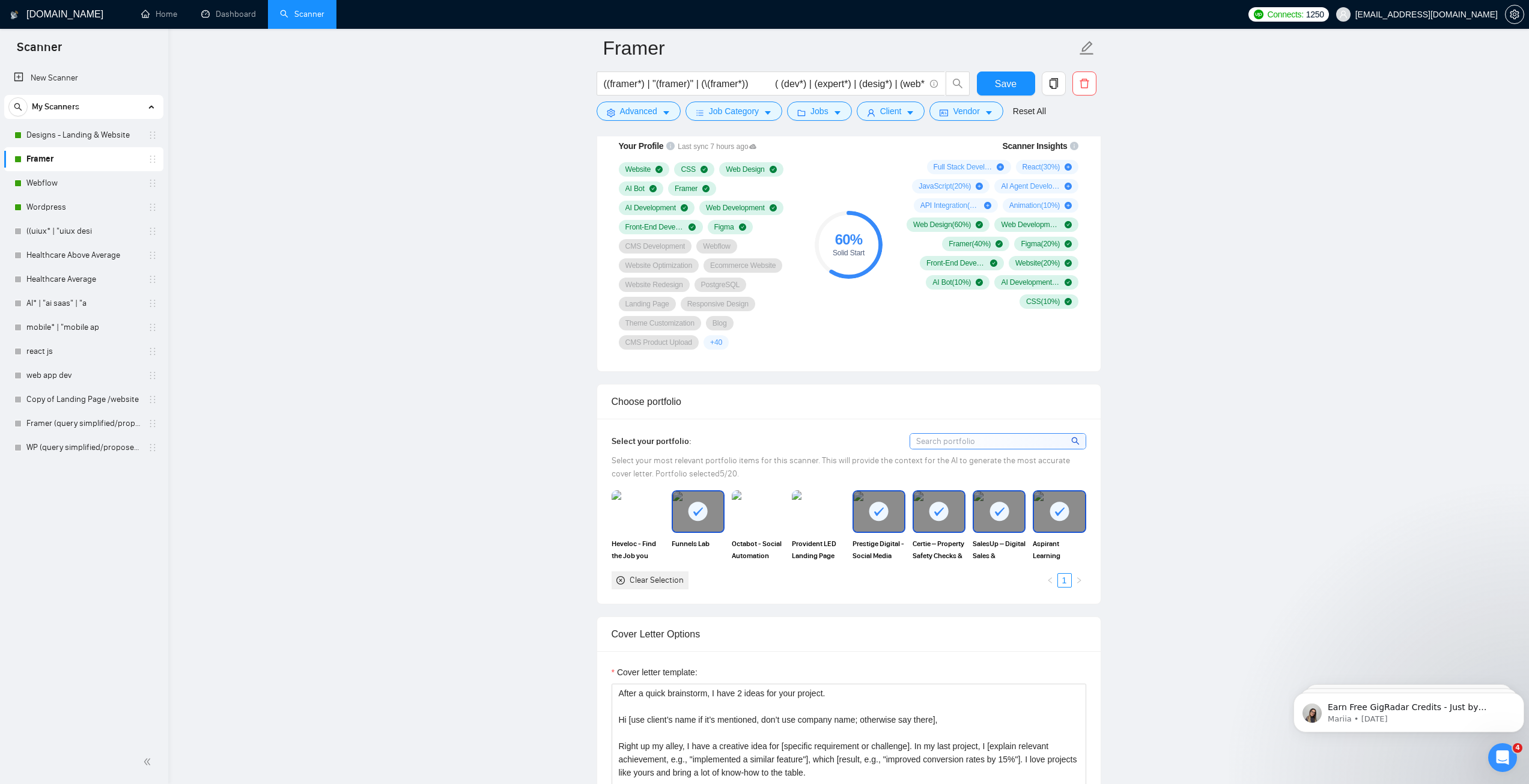
scroll to position [781, 0]
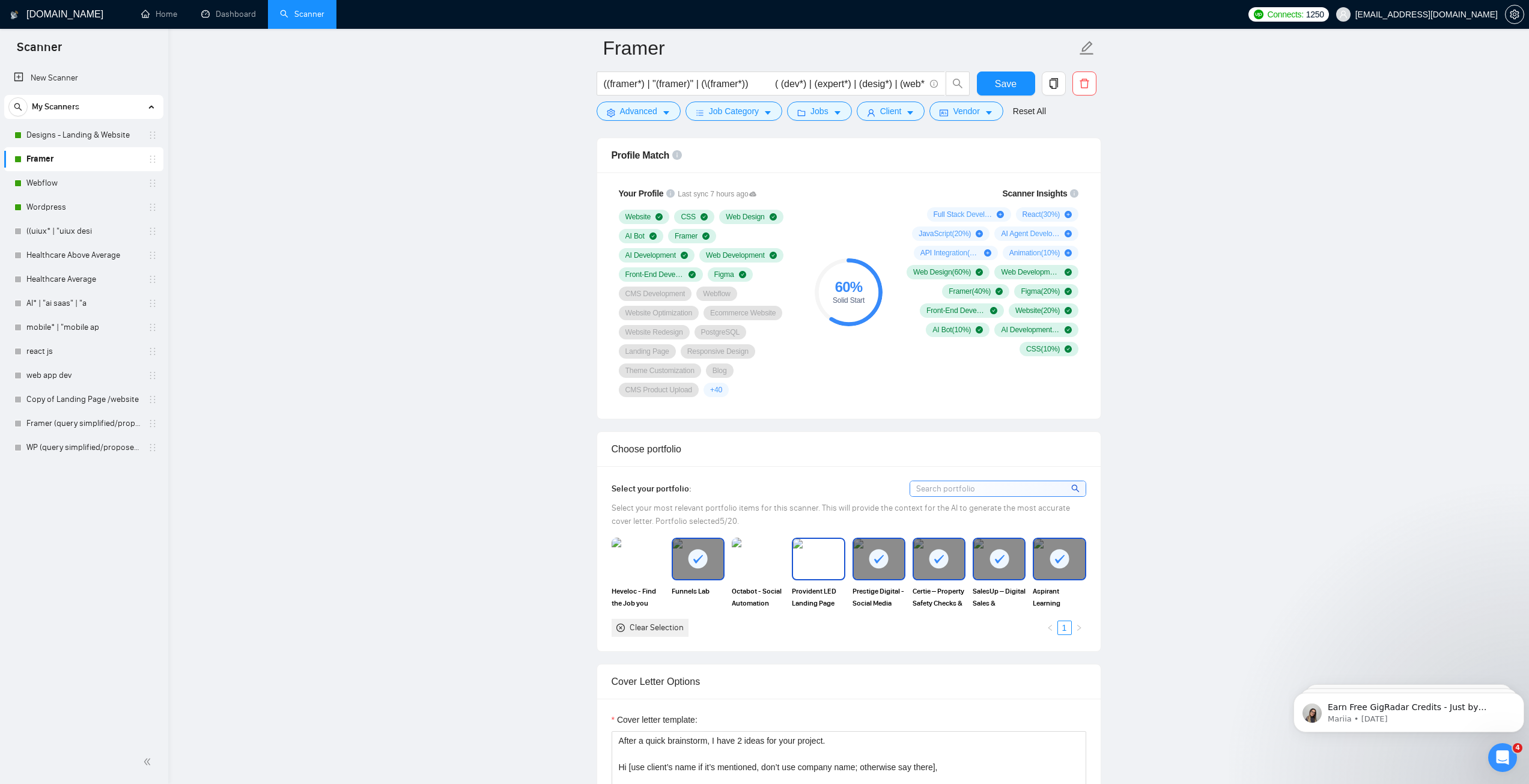
click at [814, 539] on img at bounding box center [818, 559] width 50 height 39
click at [1005, 81] on span "Save" at bounding box center [1005, 84] width 21 height 15
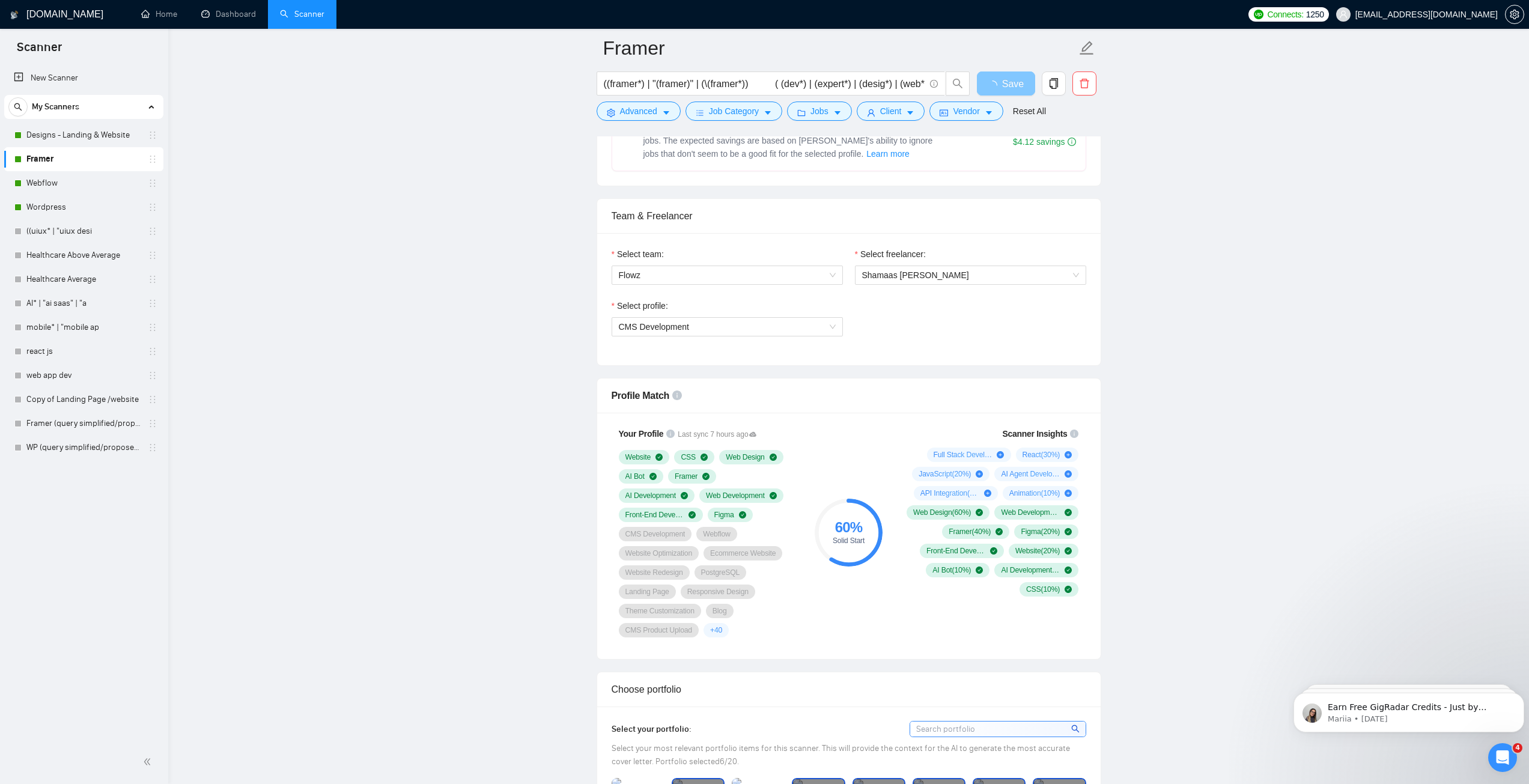
scroll to position [481, 0]
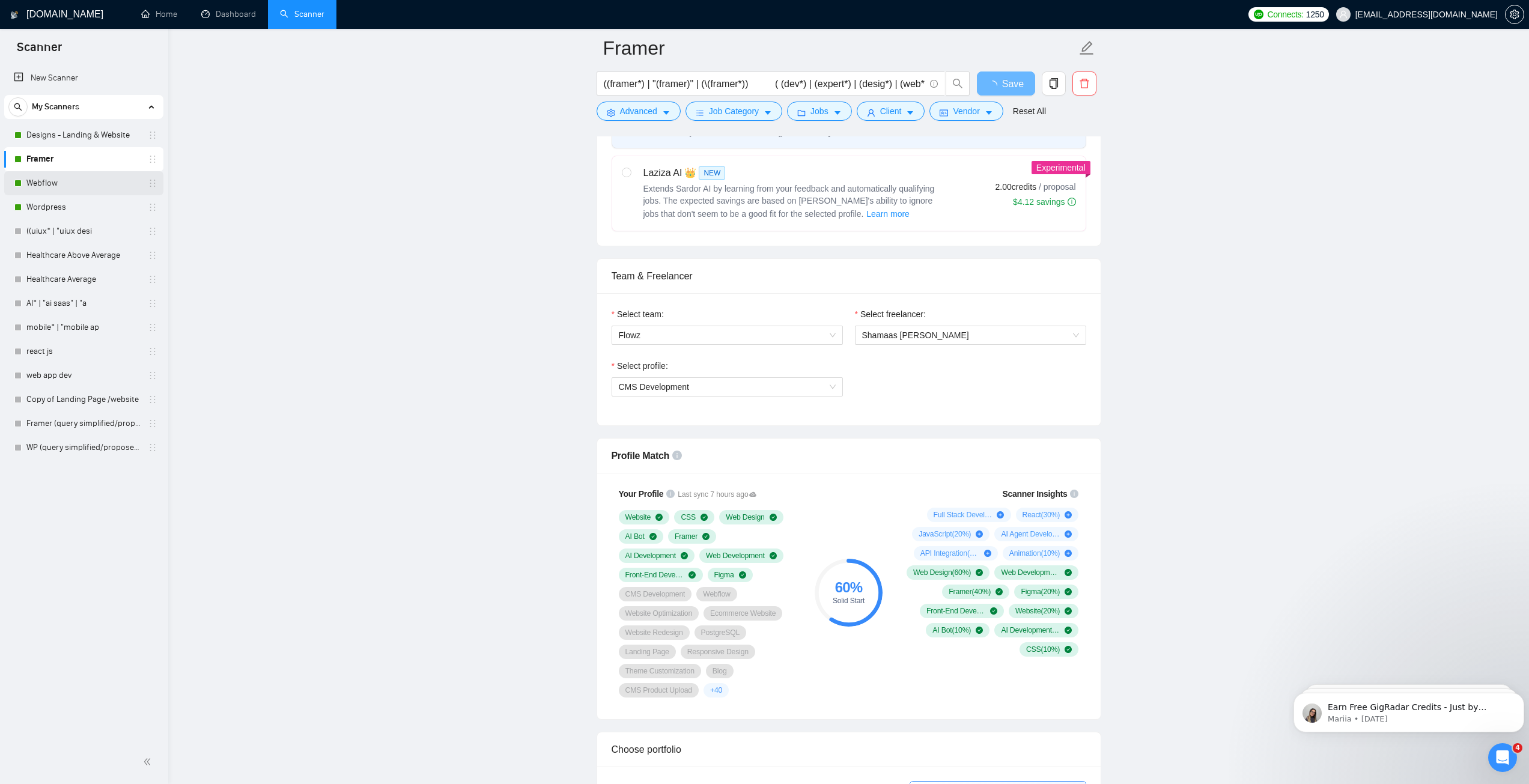
click at [75, 182] on link "Webflow" at bounding box center [83, 182] width 114 height 24
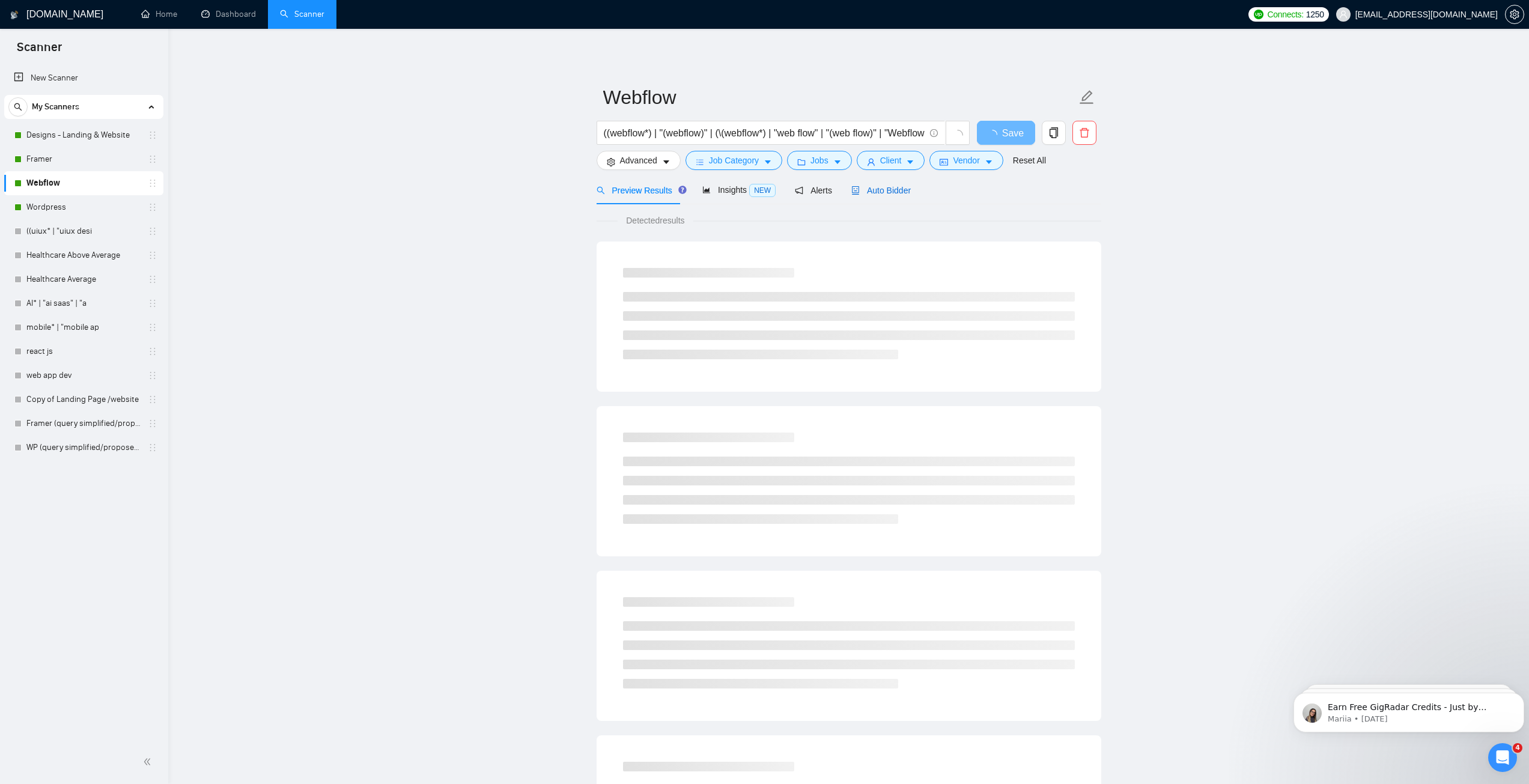
click at [876, 190] on span "Auto Bidder" at bounding box center [881, 191] width 59 height 10
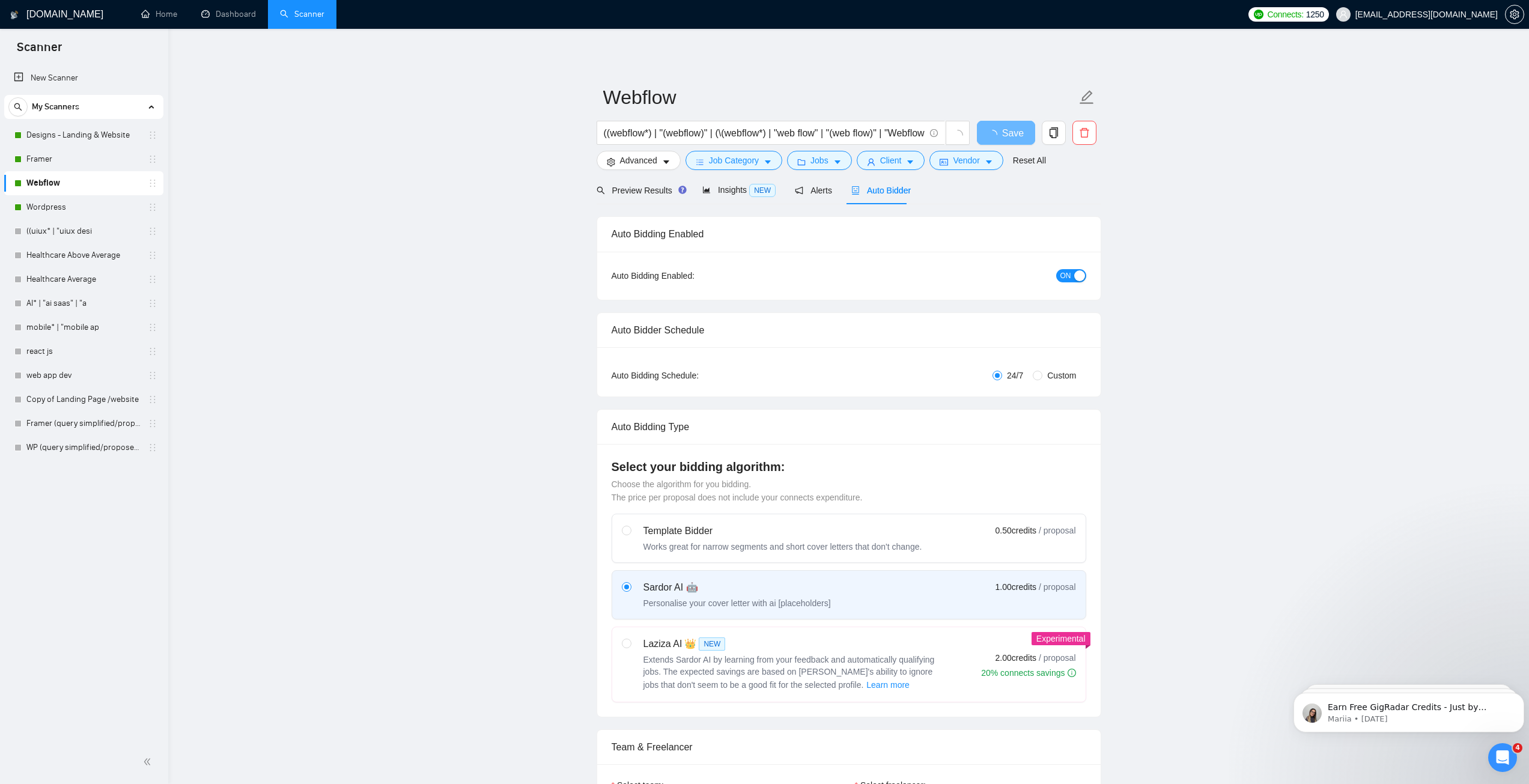
checkbox input "true"
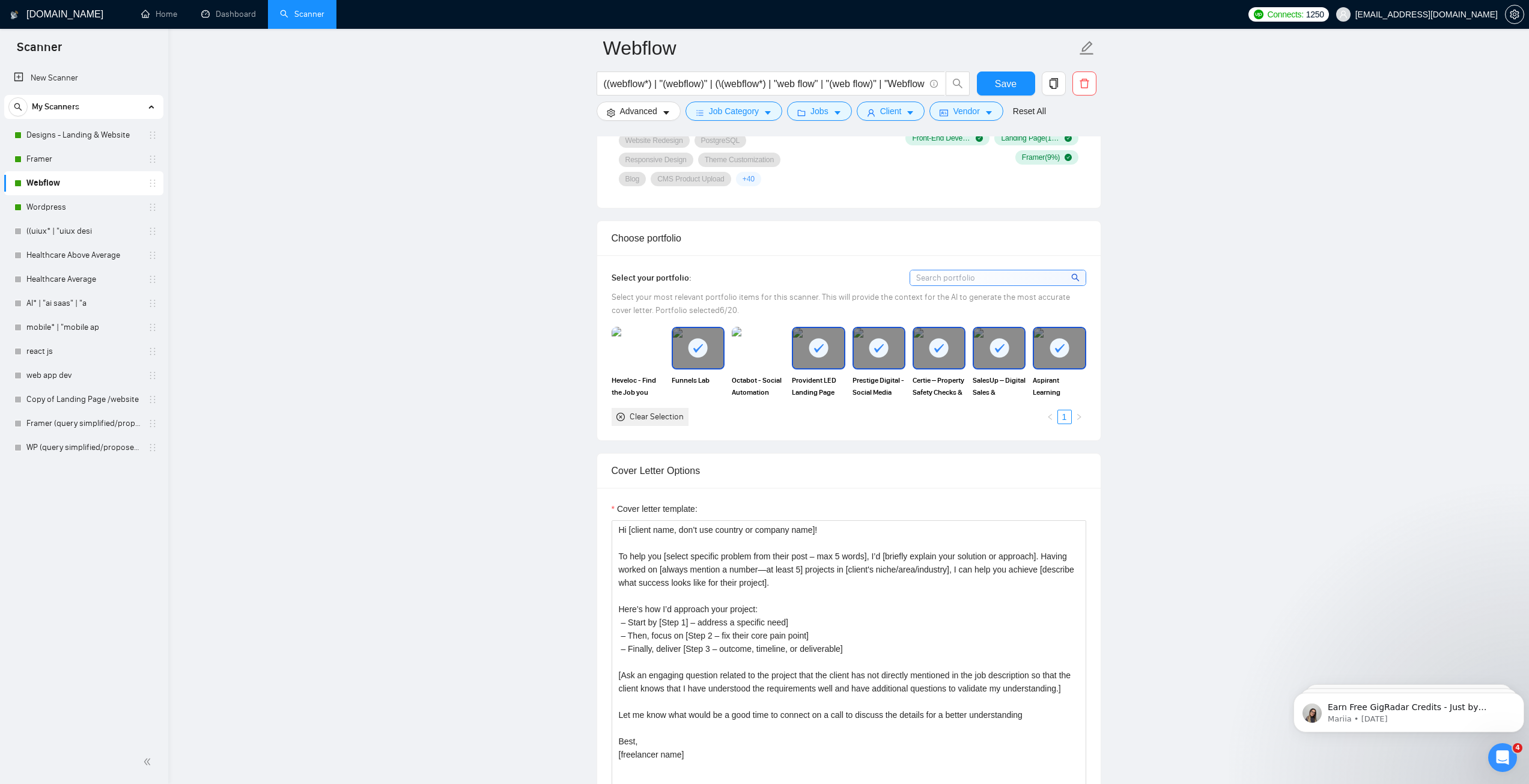
scroll to position [1081, 0]
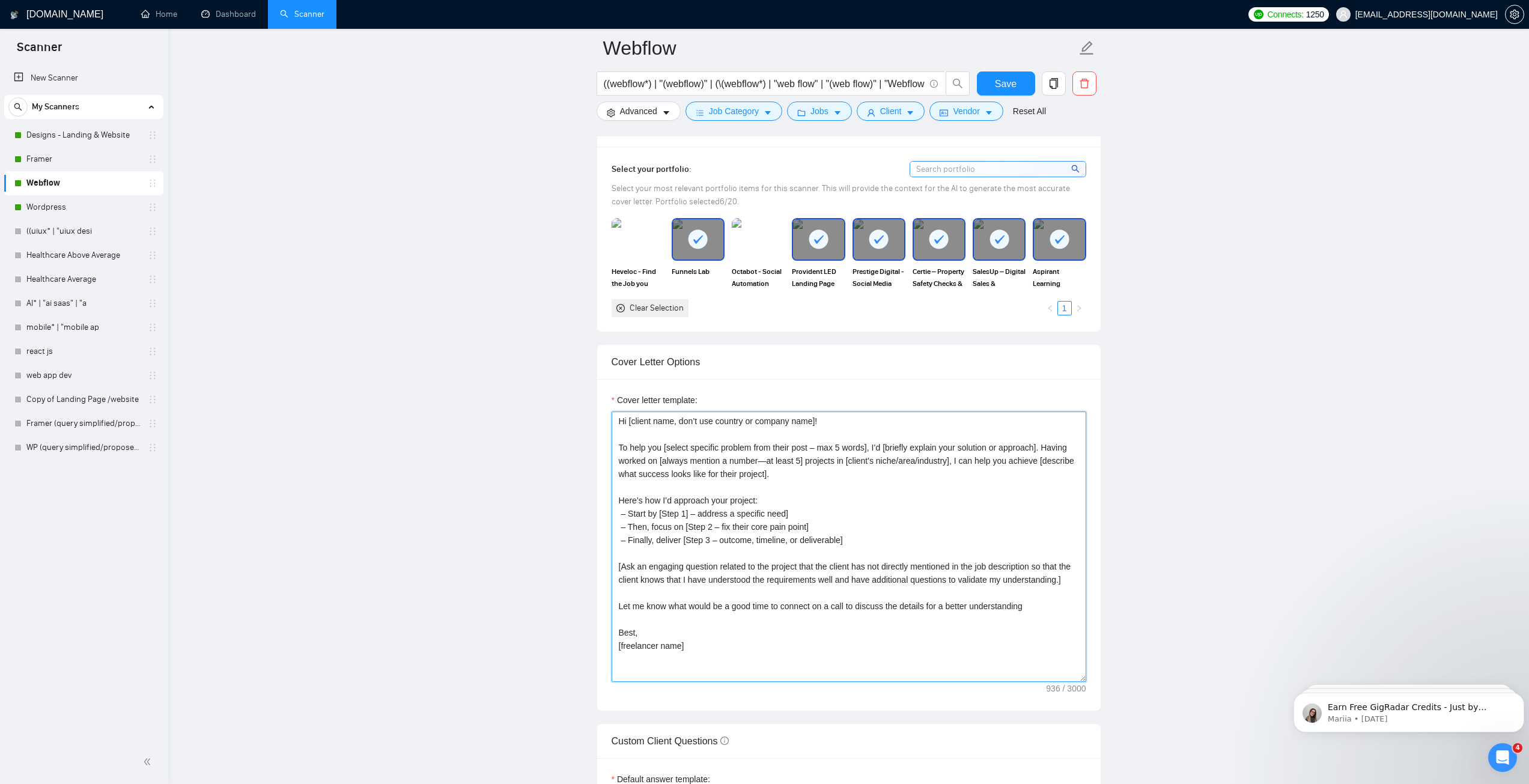
click at [839, 476] on textarea "Hi [client name, don’t use country or company name]! To help you [select specif…" at bounding box center [848, 546] width 474 height 270
paste textarea "After a quick brainstorm, I have 2 ideas for your project. Hi [use client’s nam…"
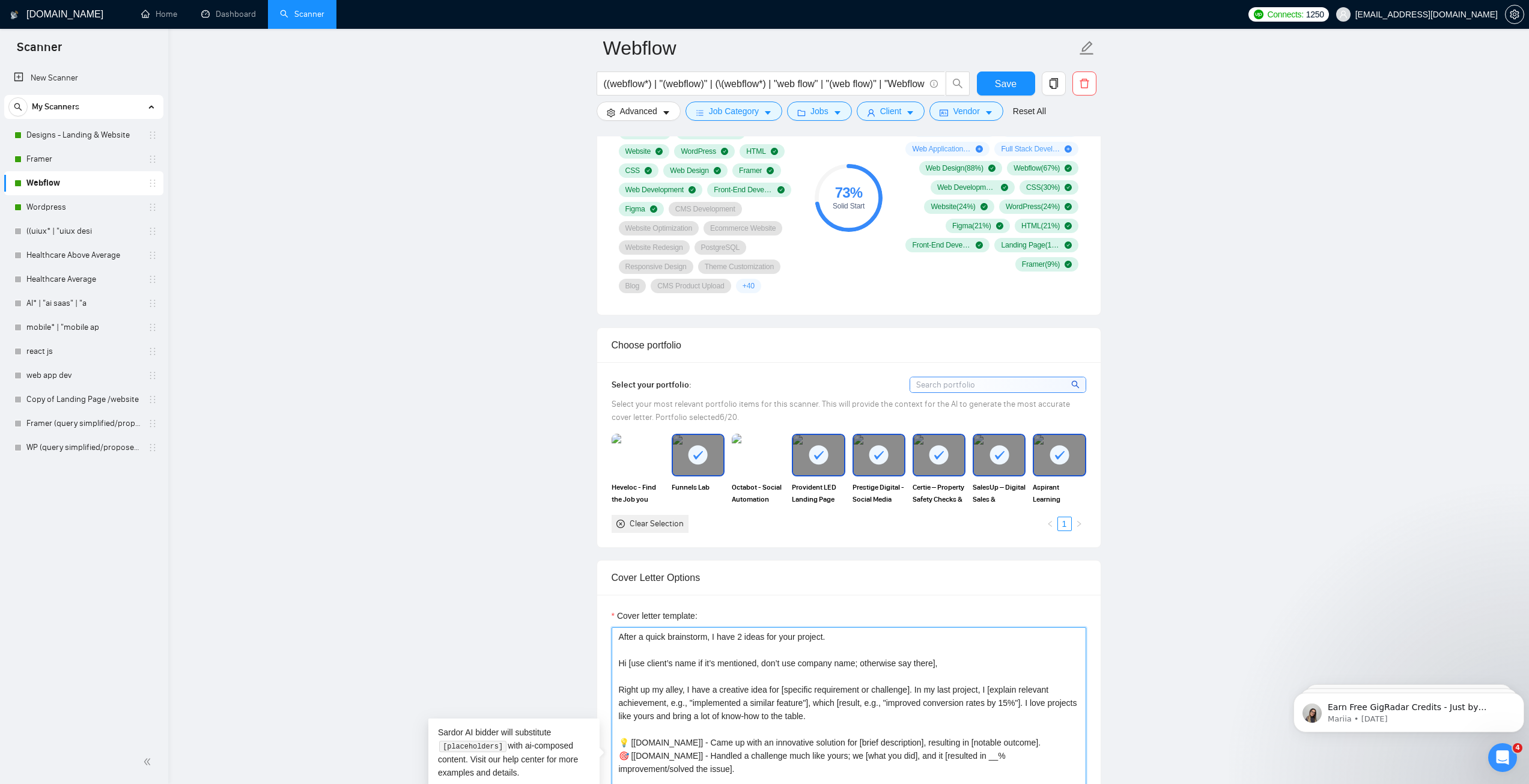
scroll to position [841, 0]
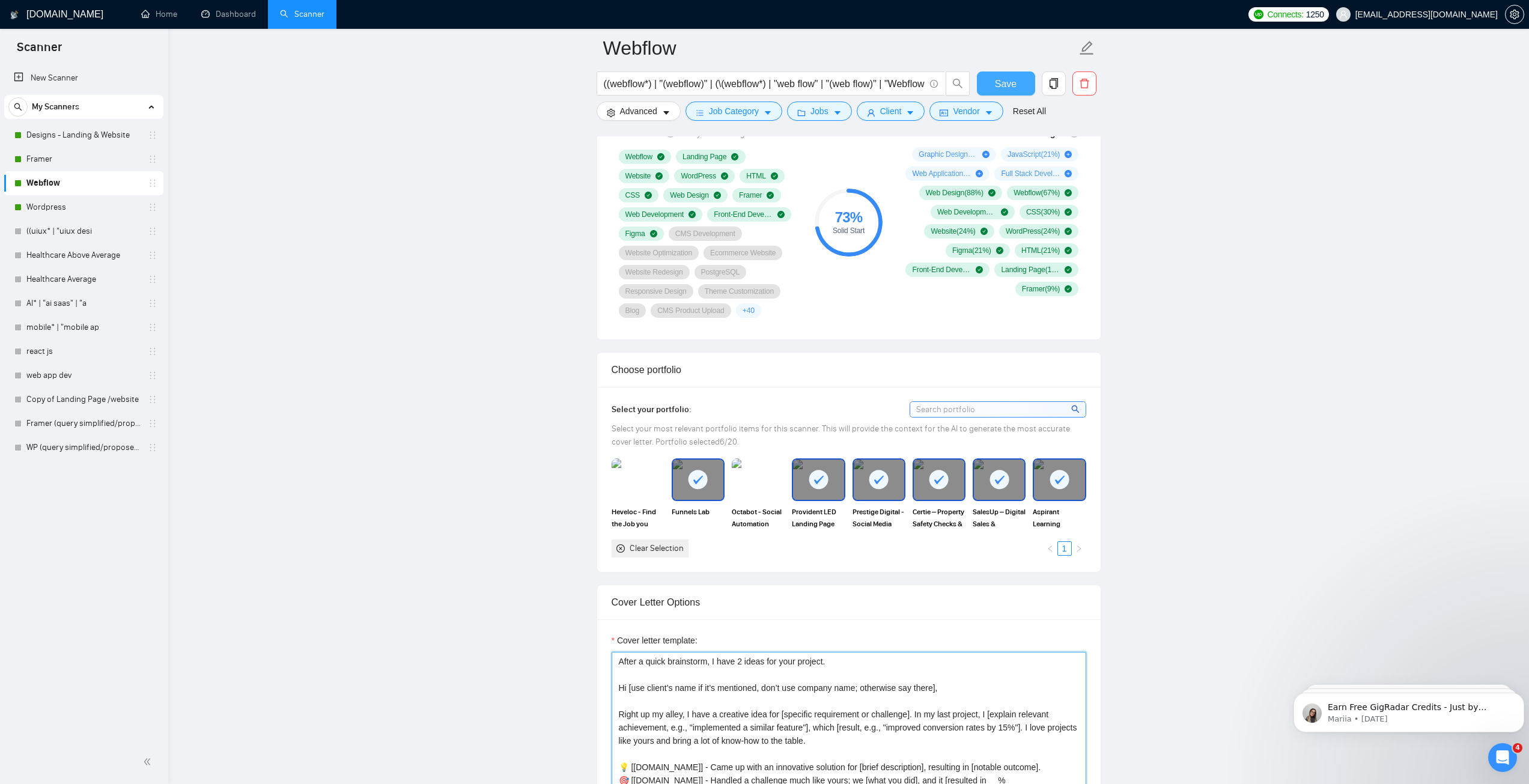
type textarea "After a quick brainstorm, I have 2 ideas for your project. Hi [use client’s nam…"
click at [1014, 81] on span "Save" at bounding box center [1005, 84] width 21 height 15
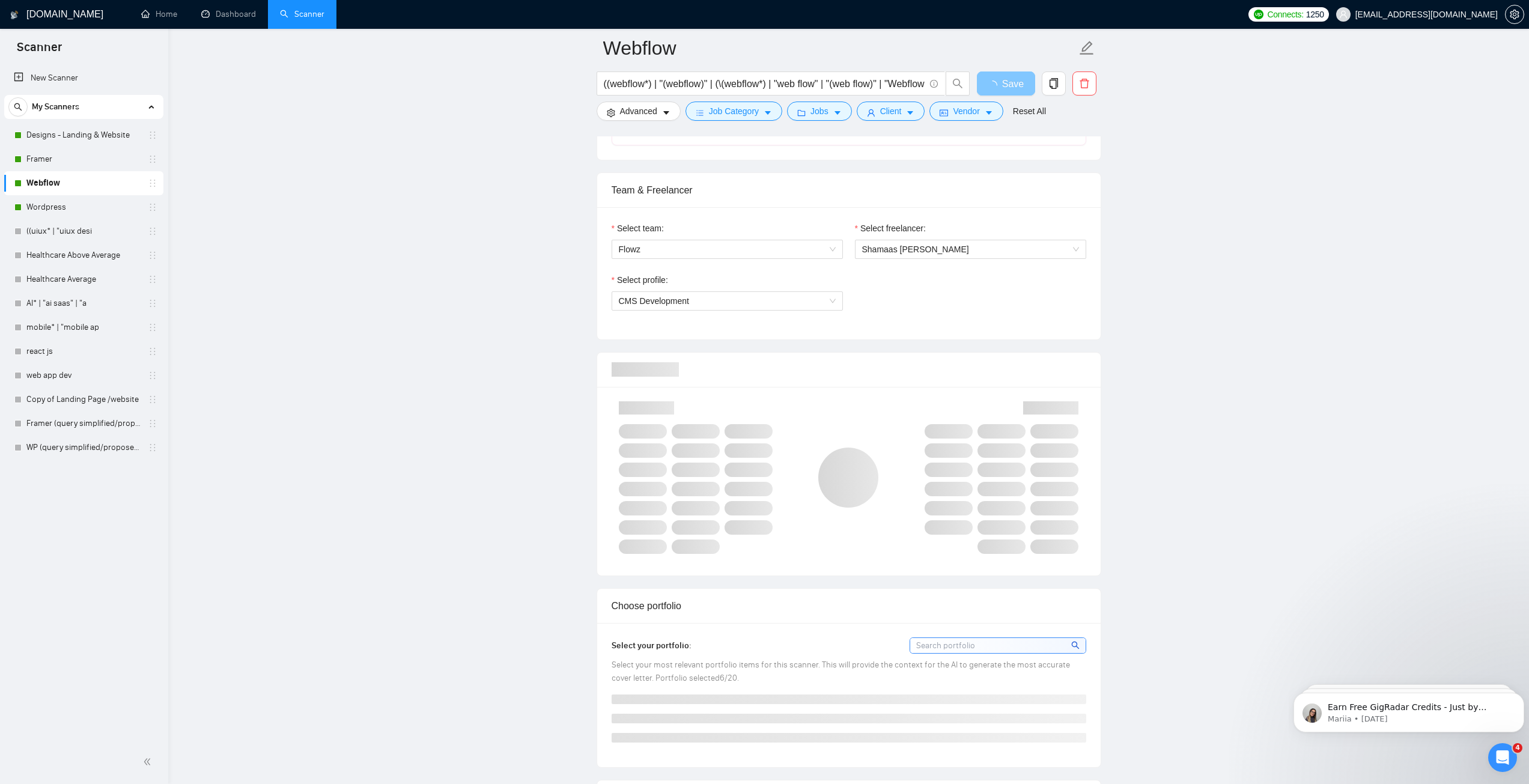
scroll to position [541, 0]
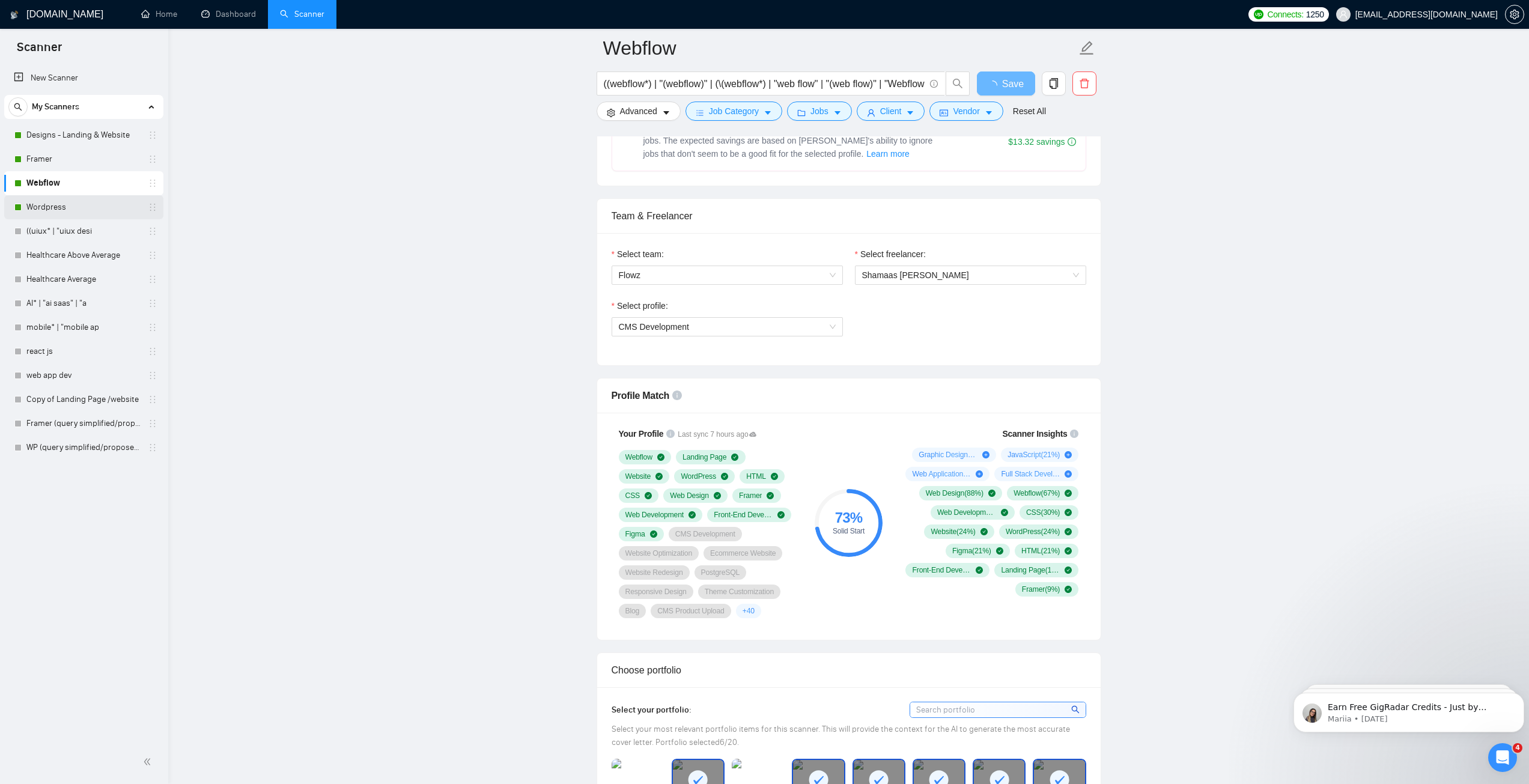
click at [53, 202] on link "Wordpress" at bounding box center [83, 207] width 114 height 24
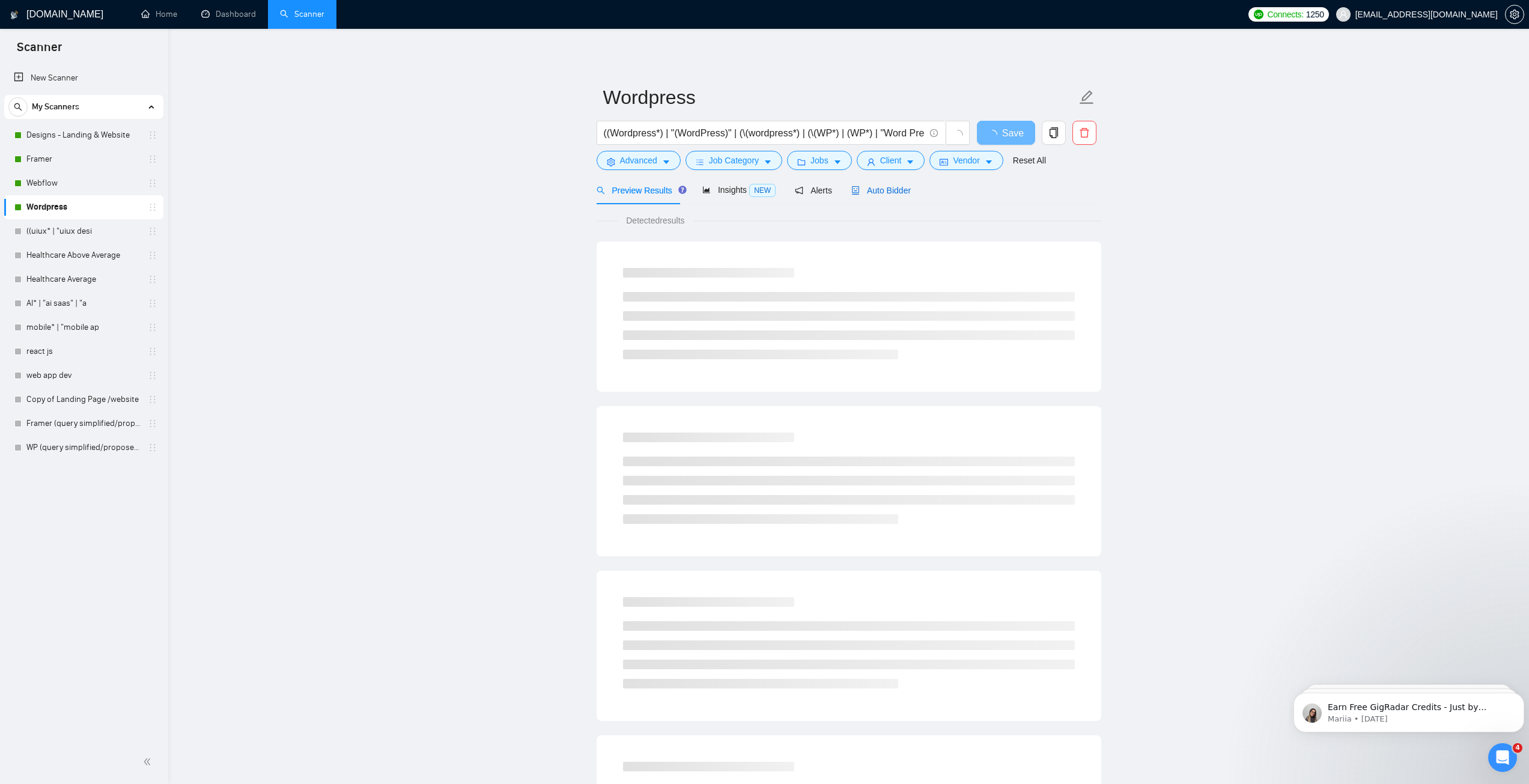
click at [882, 191] on span "Auto Bidder" at bounding box center [881, 191] width 59 height 10
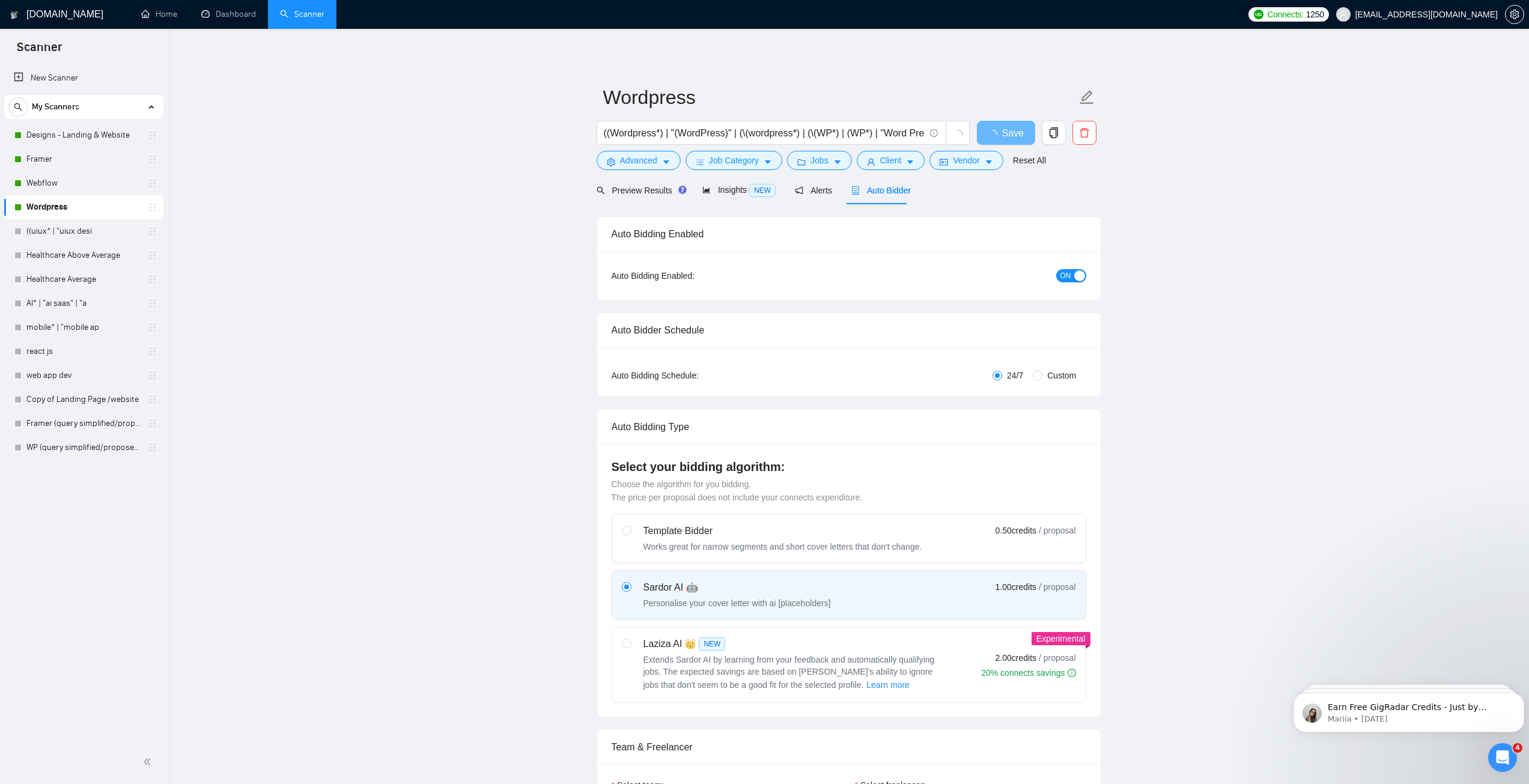
checkbox input "true"
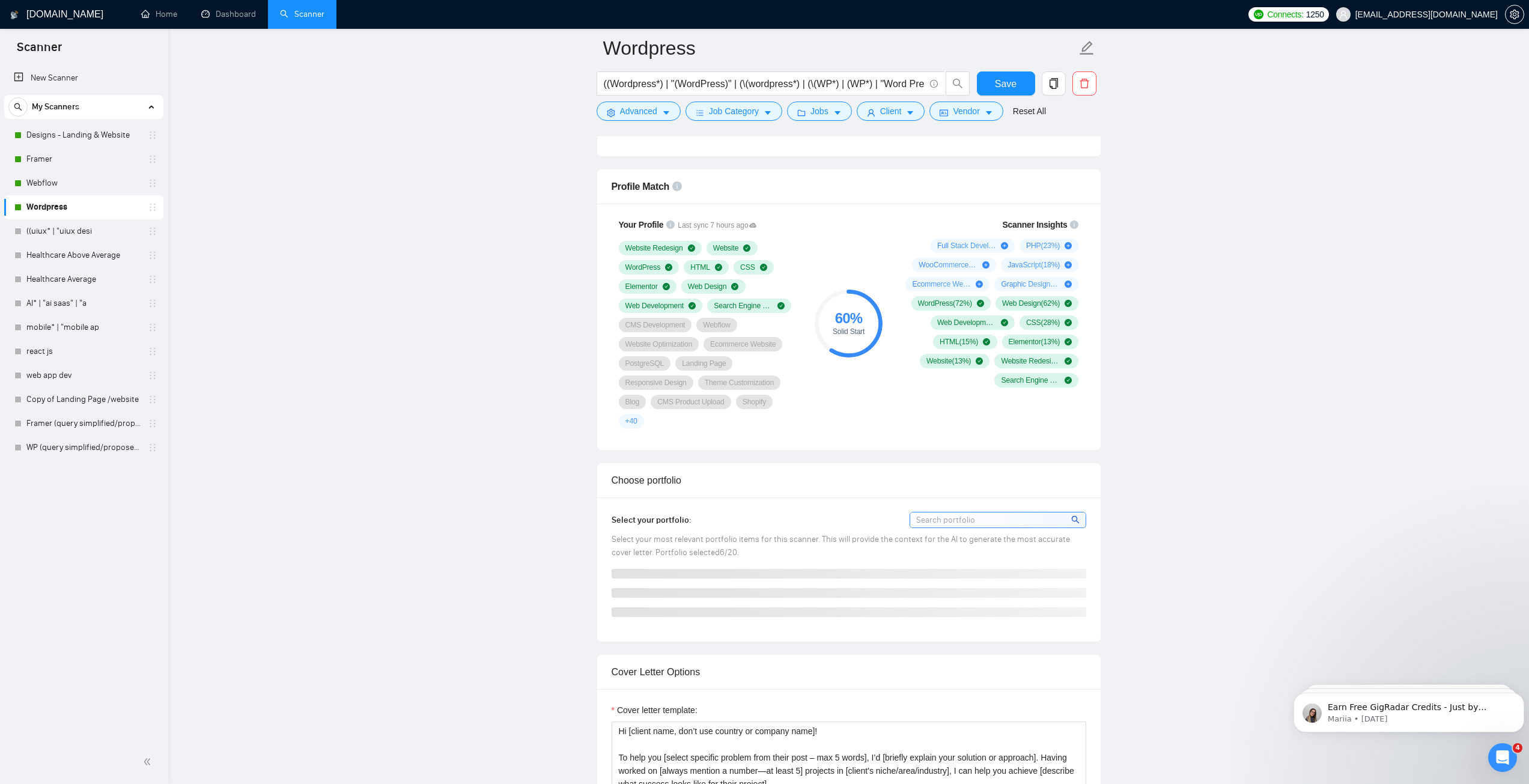
scroll to position [1022, 0]
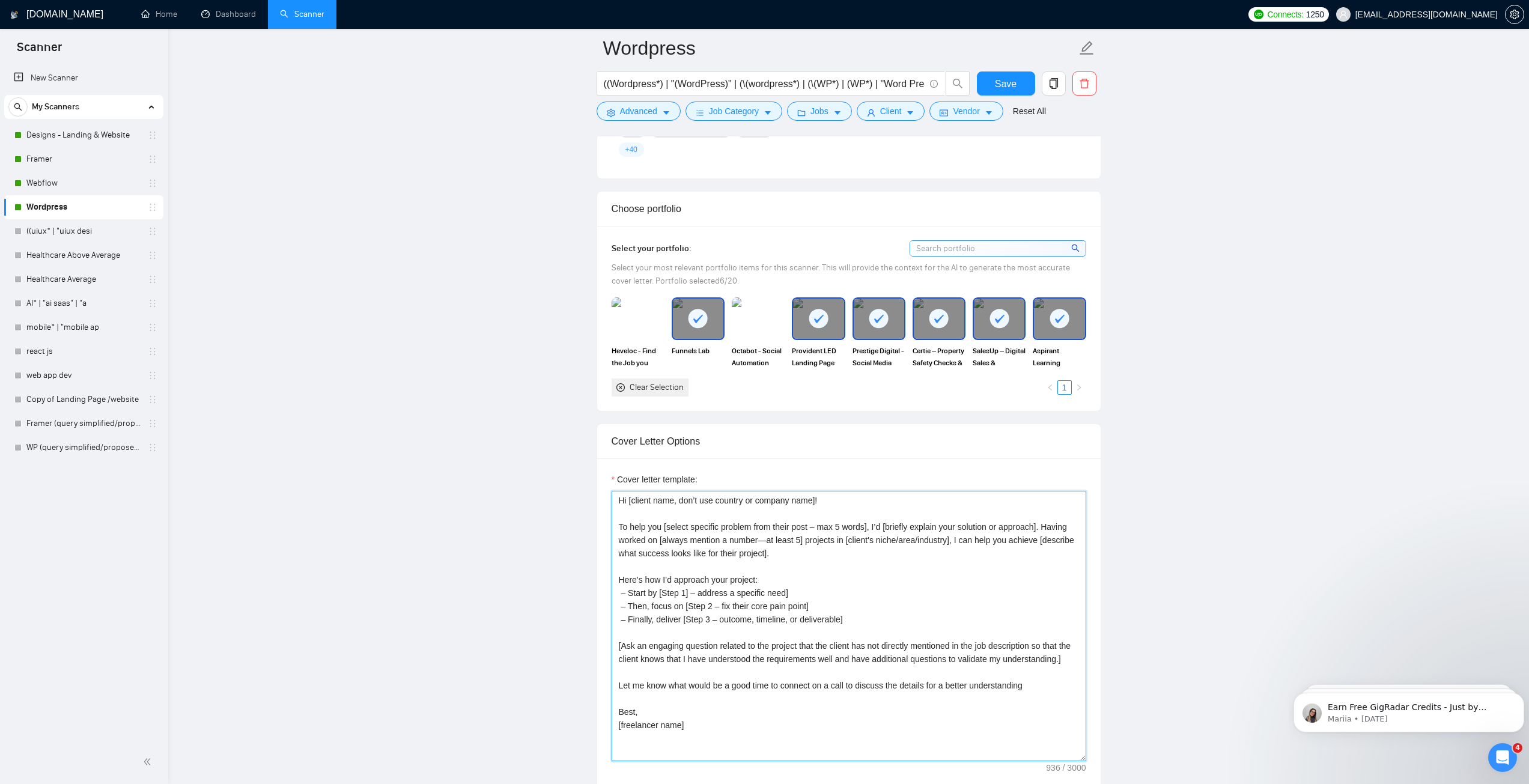
click at [752, 573] on textarea "Hi [client name, don’t use country or company name]! To help you [select specif…" at bounding box center [848, 625] width 474 height 270
paste textarea "After a quick brainstorm, I have 2 ideas for your project. Hi [use client’s nam…"
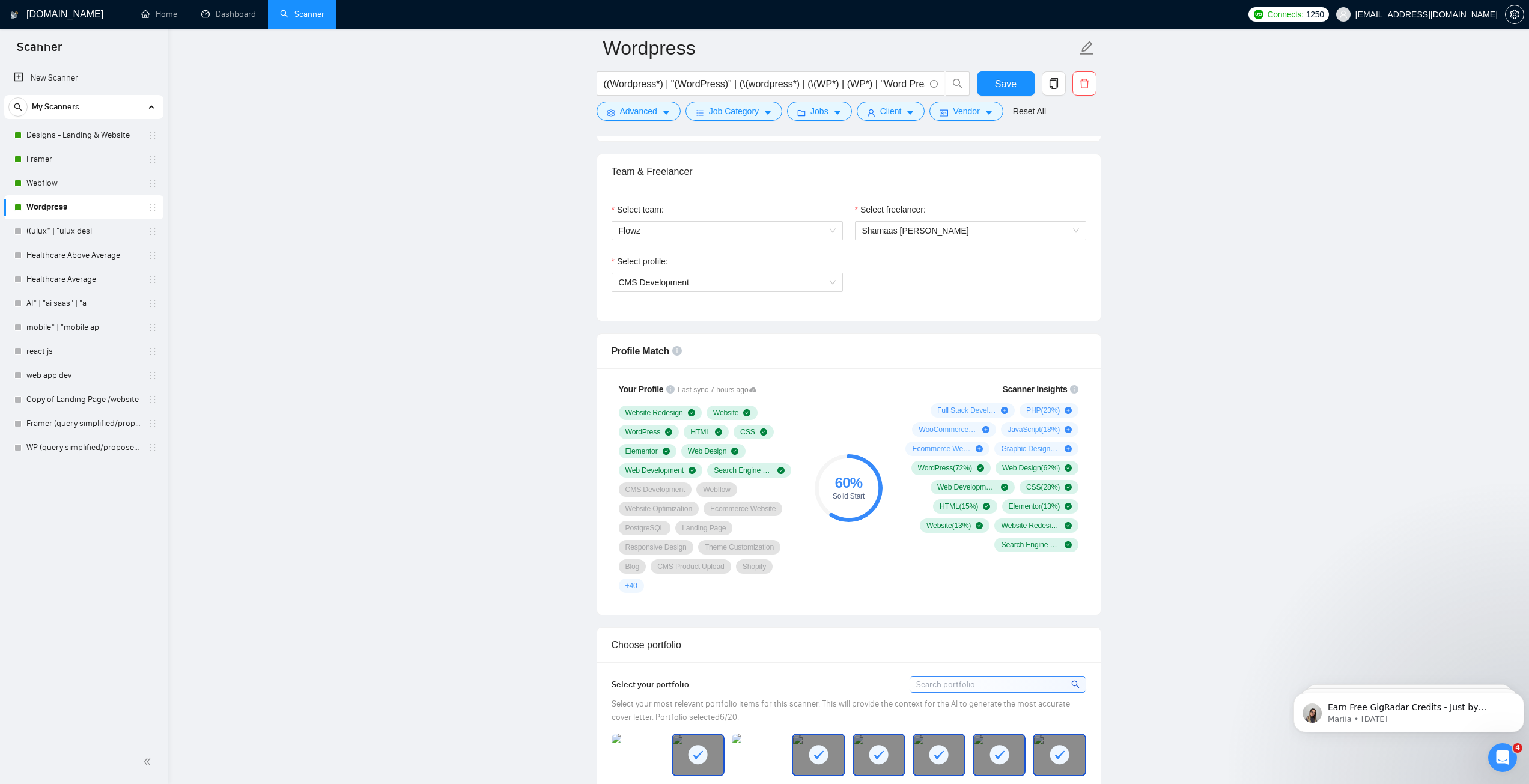
scroll to position [541, 0]
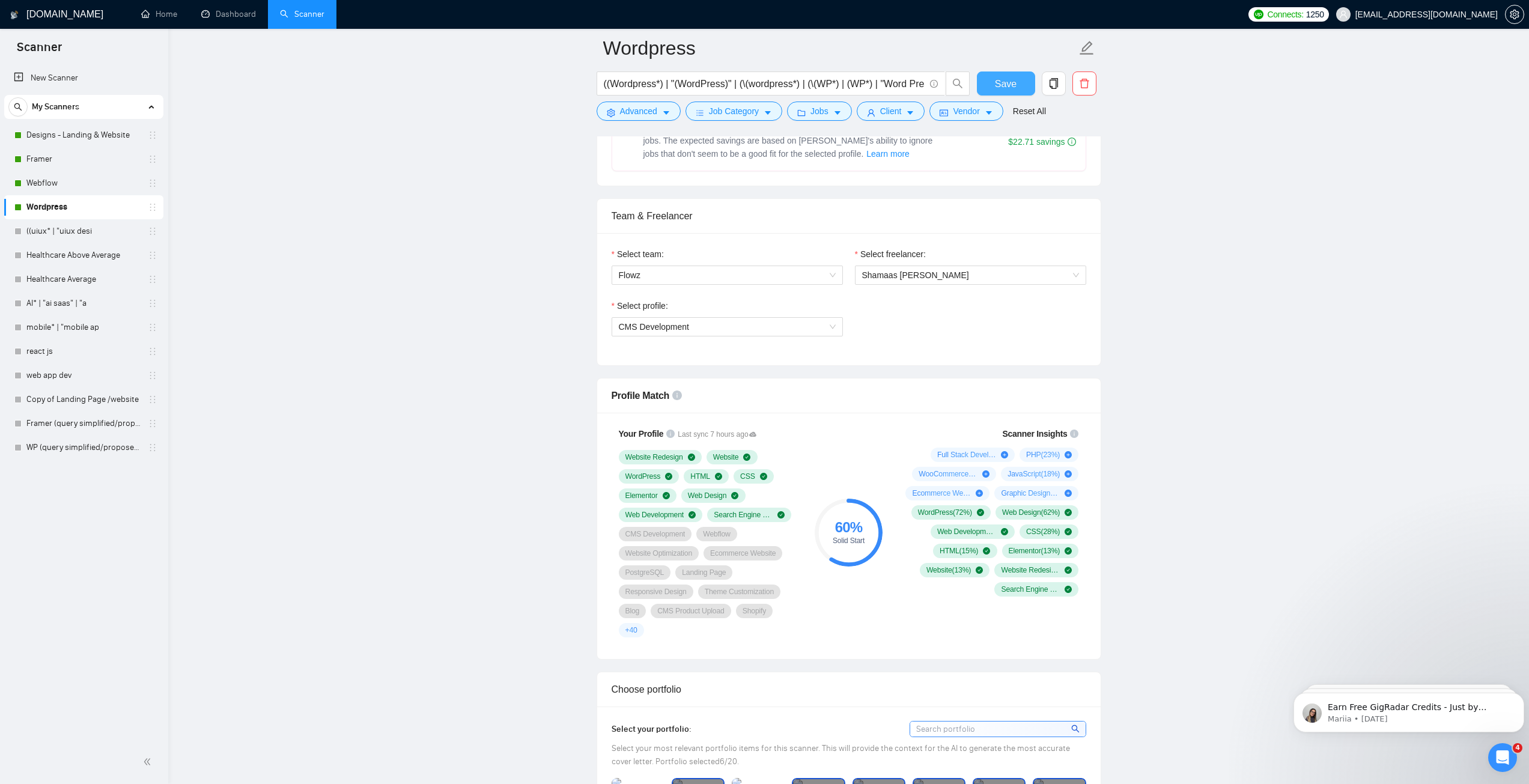
type textarea "After a quick brainstorm, I have 2 ideas for your project. Hi [use client’s nam…"
click at [1008, 78] on span "Save" at bounding box center [1005, 84] width 21 height 15
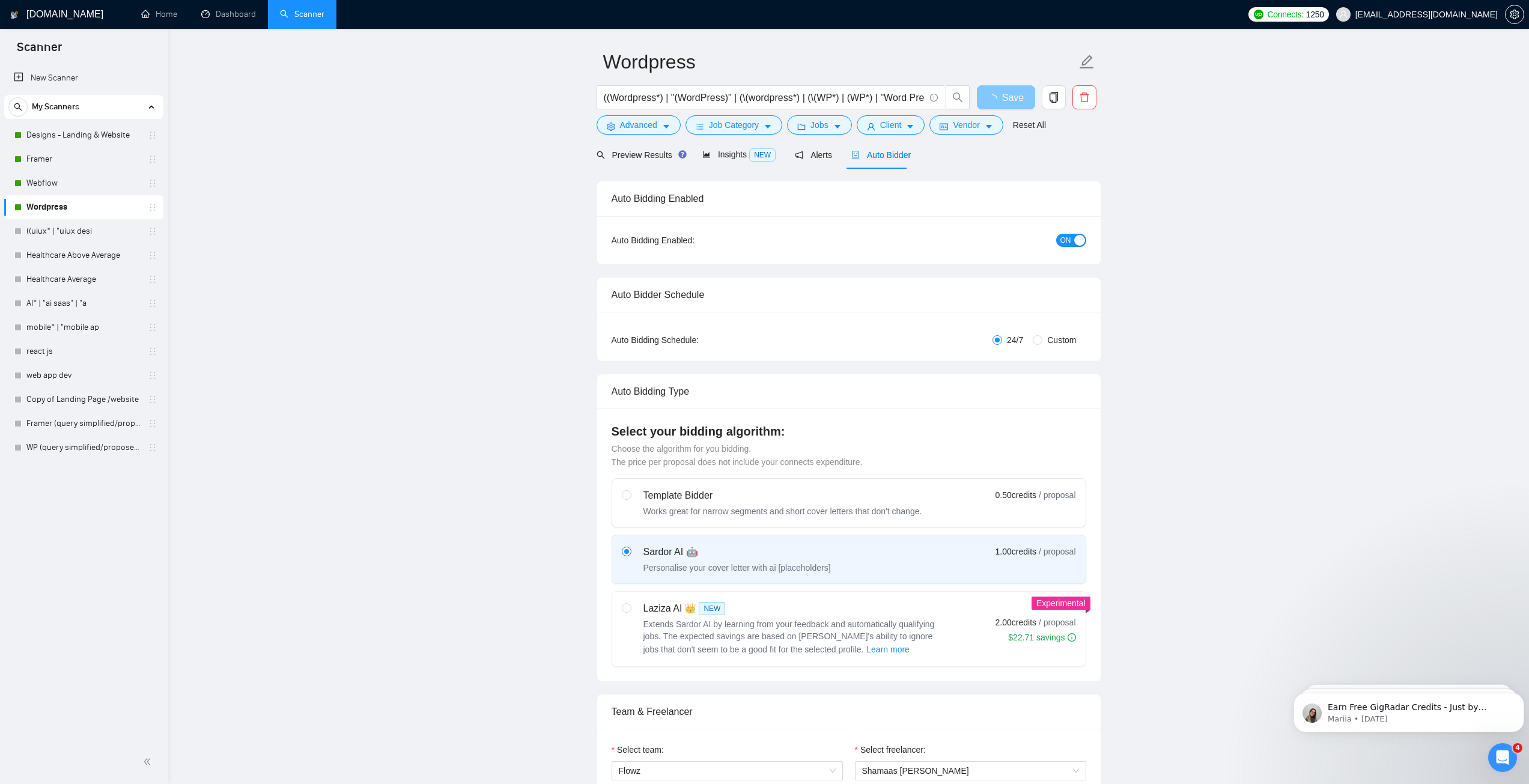
scroll to position [0, 0]
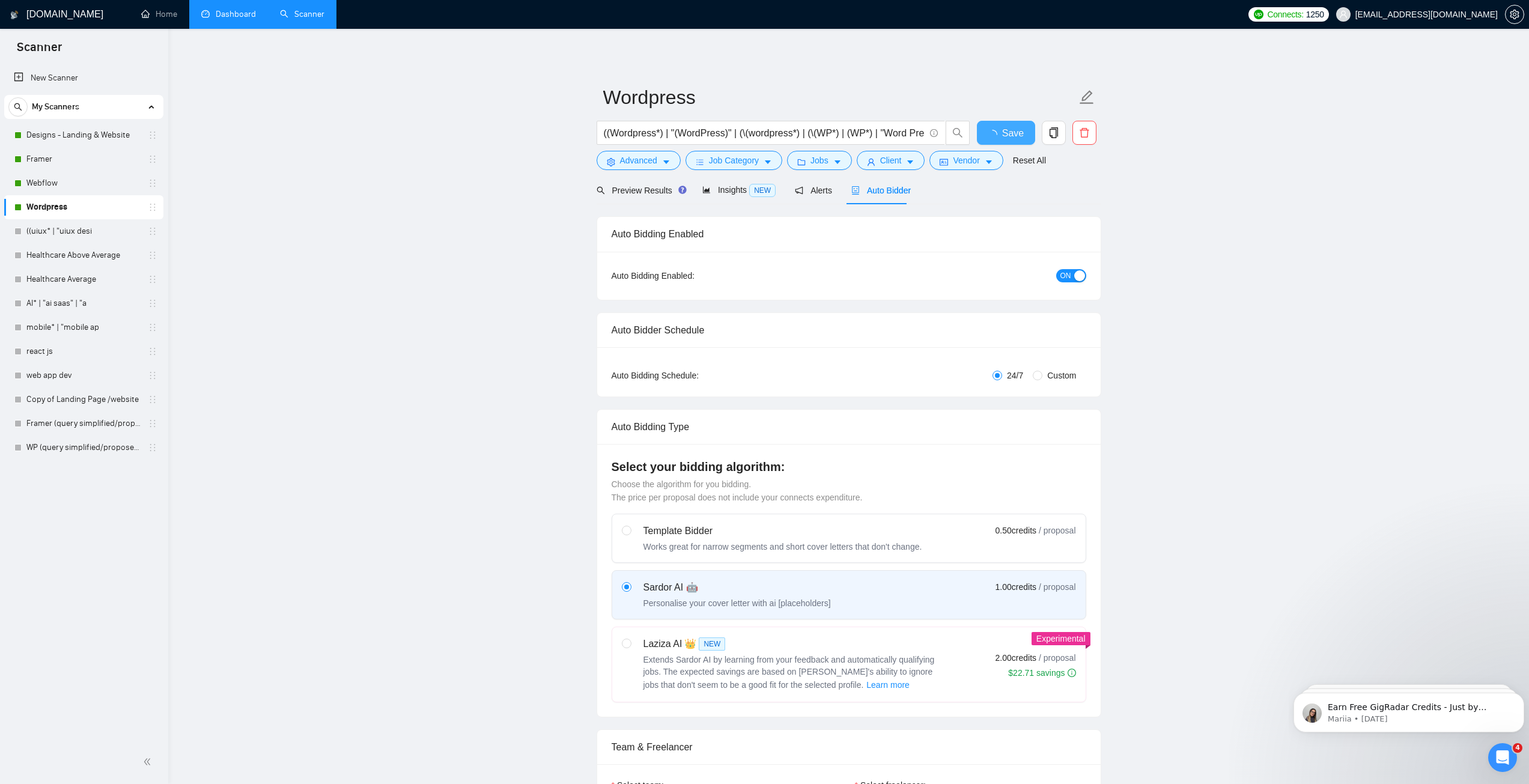
checkbox input "true"
